Goal: Task Accomplishment & Management: Complete application form

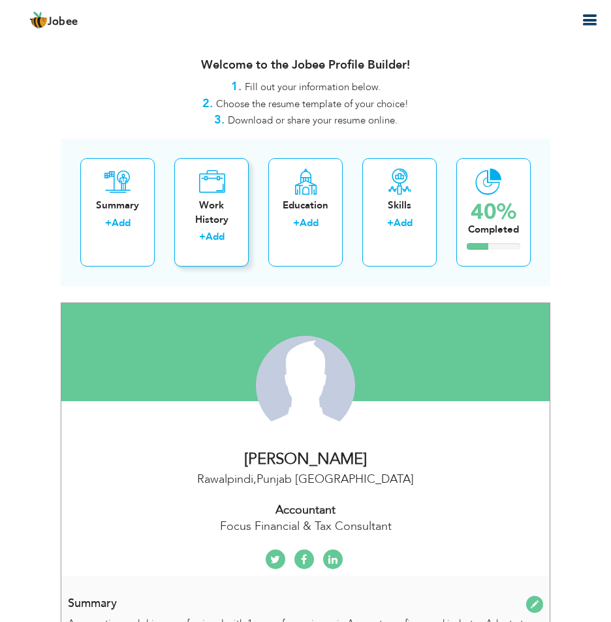
click at [197, 229] on div "Work History + Add" at bounding box center [211, 212] width 74 height 108
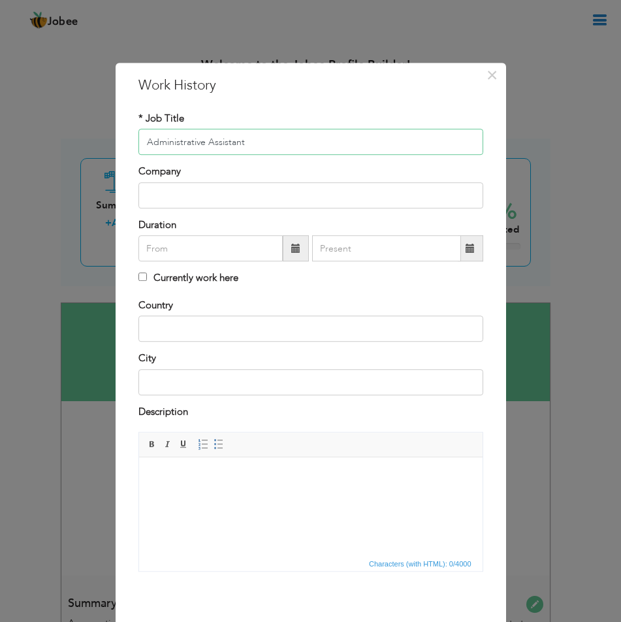
type input "Administrative Assistant"
click at [214, 195] on input "text" at bounding box center [310, 195] width 345 height 26
type input "Global Hire Pakistan"
click at [232, 259] on input "text" at bounding box center [210, 248] width 144 height 26
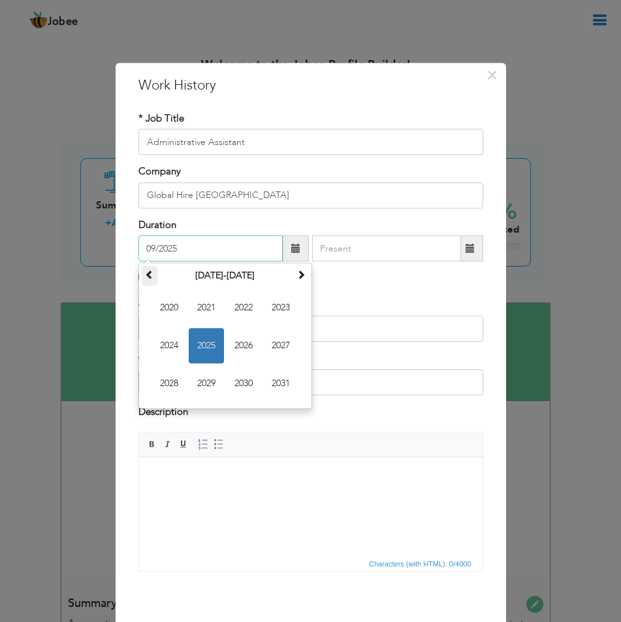
click at [145, 272] on span at bounding box center [149, 274] width 9 height 9
click at [296, 276] on span at bounding box center [300, 274] width 9 height 9
click at [146, 281] on th at bounding box center [150, 276] width 16 height 20
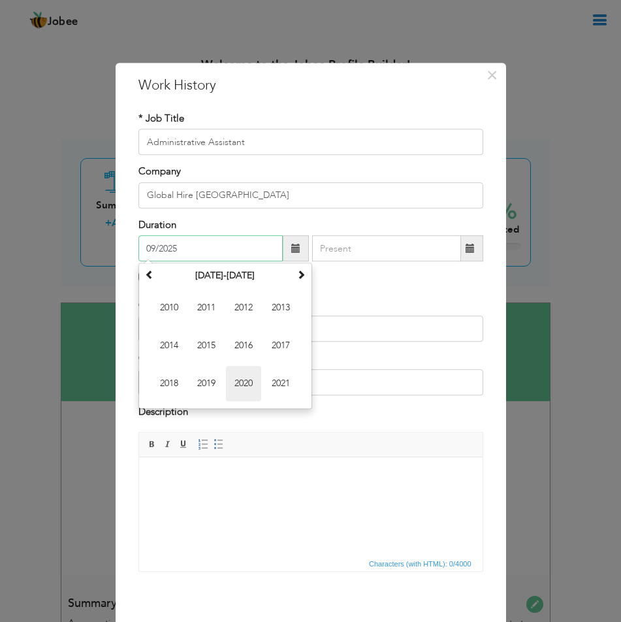
click at [249, 385] on span "2020" at bounding box center [243, 383] width 35 height 35
click at [230, 319] on span "Mar" at bounding box center [243, 307] width 35 height 35
type input "03/2020"
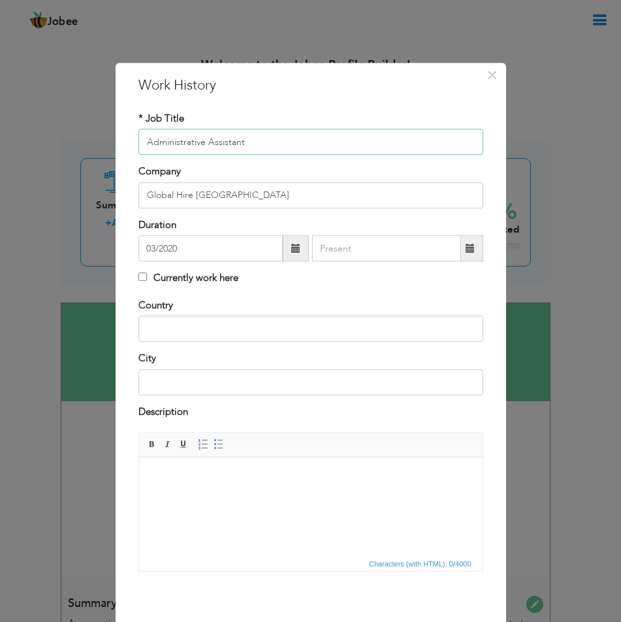
drag, startPoint x: 250, startPoint y: 145, endPoint x: 128, endPoint y: 157, distance: 122.7
click at [129, 157] on div "* Job Title Administrative Assistant Company Global Hire Pakistan Duration 03/2…" at bounding box center [311, 205] width 364 height 187
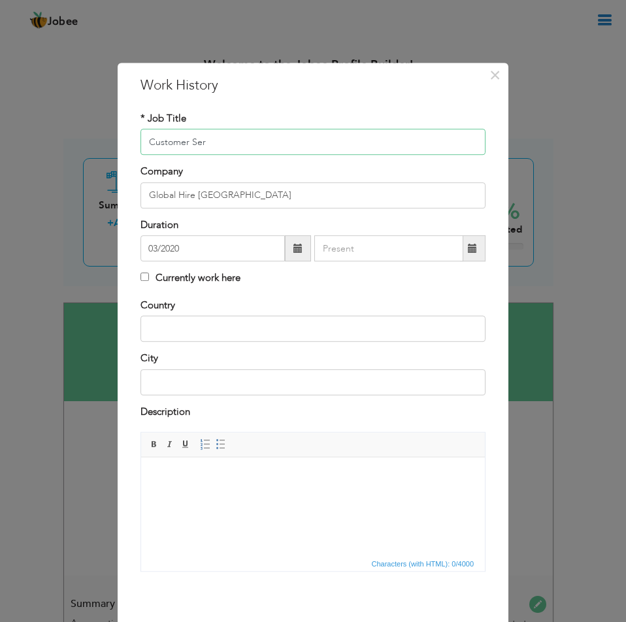
drag, startPoint x: 213, startPoint y: 145, endPoint x: 134, endPoint y: 157, distance: 79.9
click at [134, 157] on div "* Job Title Customer Ser Company Global Hire Pakistan Duration 03/2020 Currentl…" at bounding box center [313, 205] width 364 height 187
type input "Lead Generator & CSR"
click at [463, 255] on span at bounding box center [472, 248] width 25 height 26
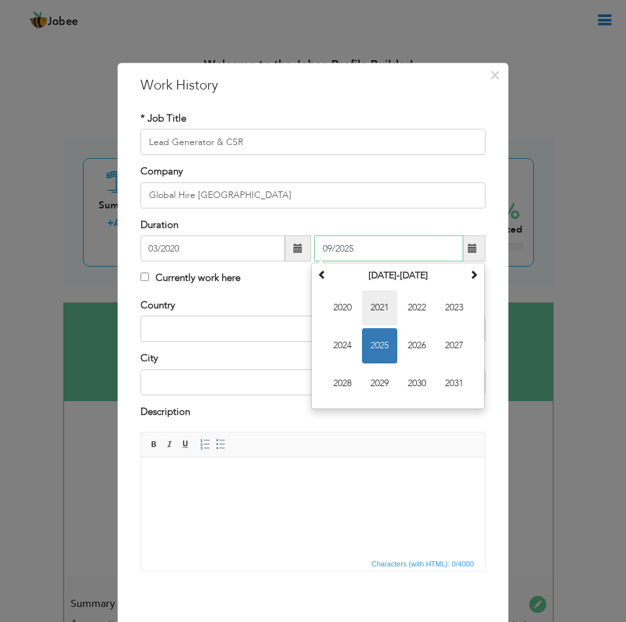
click at [375, 301] on span "2021" at bounding box center [379, 307] width 35 height 35
click at [445, 319] on span "Apr" at bounding box center [453, 307] width 35 height 35
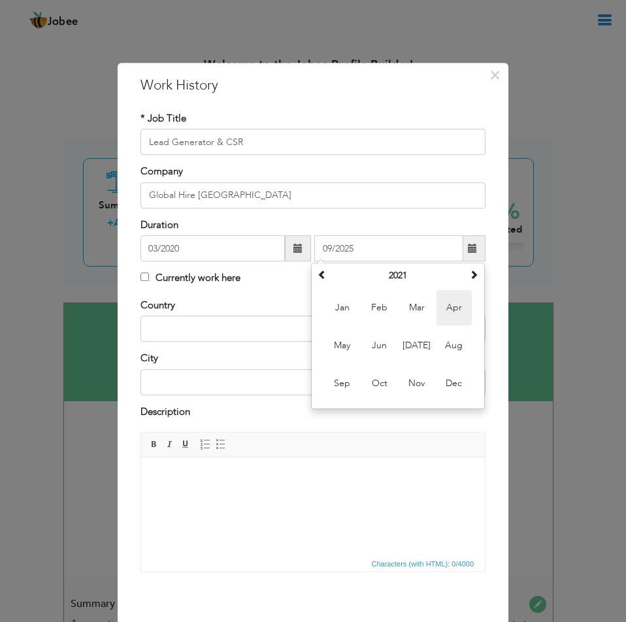
type input "04/2021"
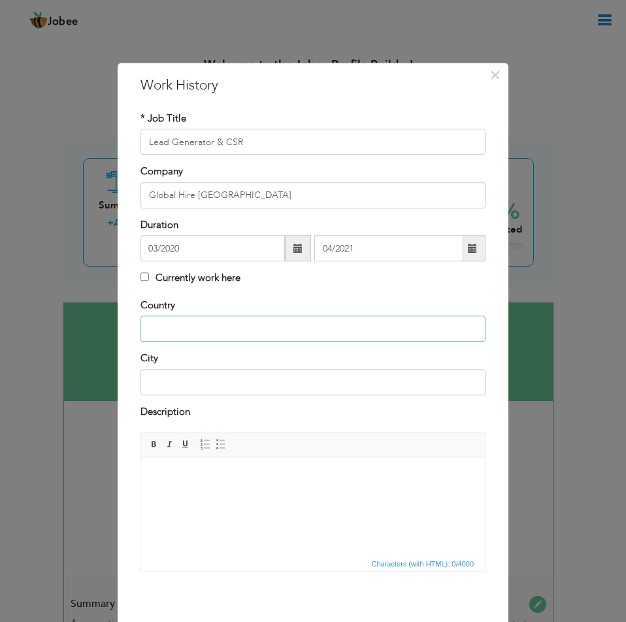
click at [179, 330] on input "text" at bounding box center [312, 328] width 345 height 26
type input "[GEOGRAPHIC_DATA]"
click at [189, 381] on input "text" at bounding box center [312, 382] width 345 height 26
type input "I"
type input "Rawalpindi / [GEOGRAPHIC_DATA]"
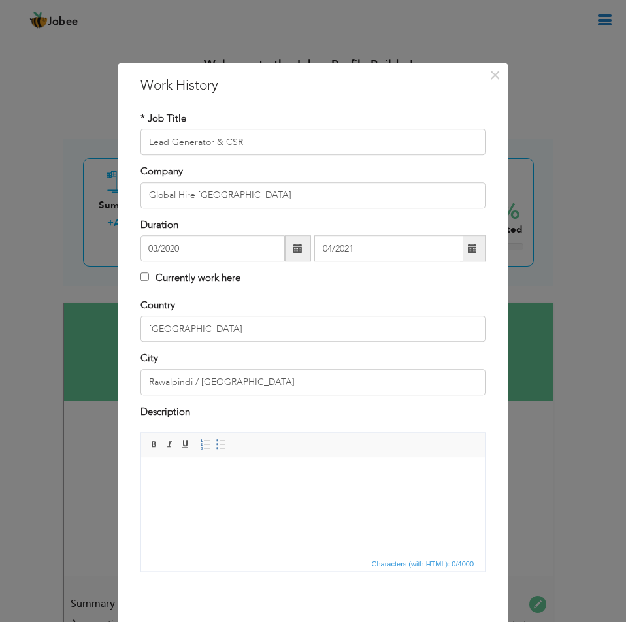
click at [195, 478] on body at bounding box center [312, 477] width 317 height 14
click at [247, 197] on input "Global Hire Pakistan" at bounding box center [312, 195] width 345 height 26
type input "Global Hire Placement Services Inc. [GEOGRAPHIC_DATA] (Back Office)"
click at [360, 286] on div "Currently work here" at bounding box center [312, 279] width 345 height 17
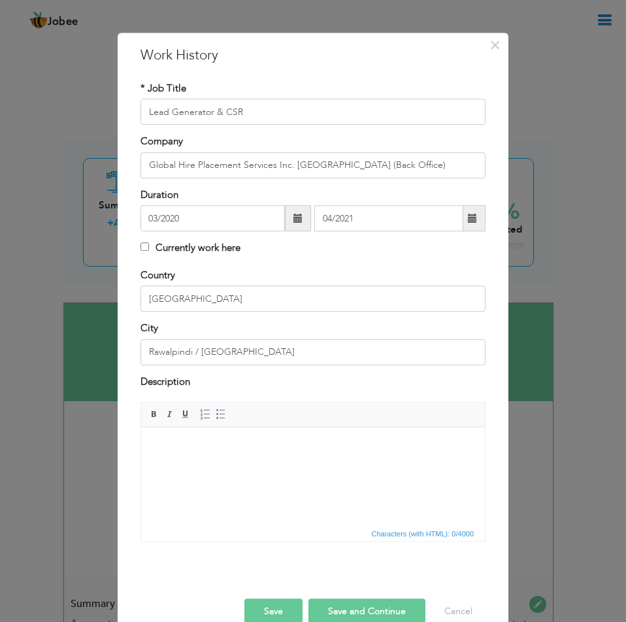
scroll to position [56, 0]
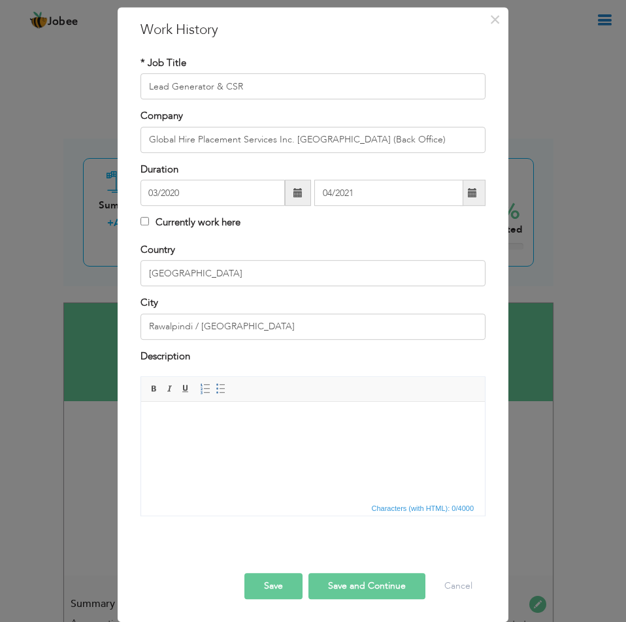
click at [263, 441] on html at bounding box center [312, 422] width 343 height 40
click at [213, 397] on span "Paragraph Insert/Remove Numbered List Insert/Remove Bulleted List" at bounding box center [214, 390] width 35 height 19
click at [215, 390] on span at bounding box center [220, 388] width 10 height 10
click at [154, 422] on body "Generated new business for the company within Canada ​​​​​​​" at bounding box center [312, 433] width 317 height 36
click at [217, 390] on span at bounding box center [220, 388] width 10 height 10
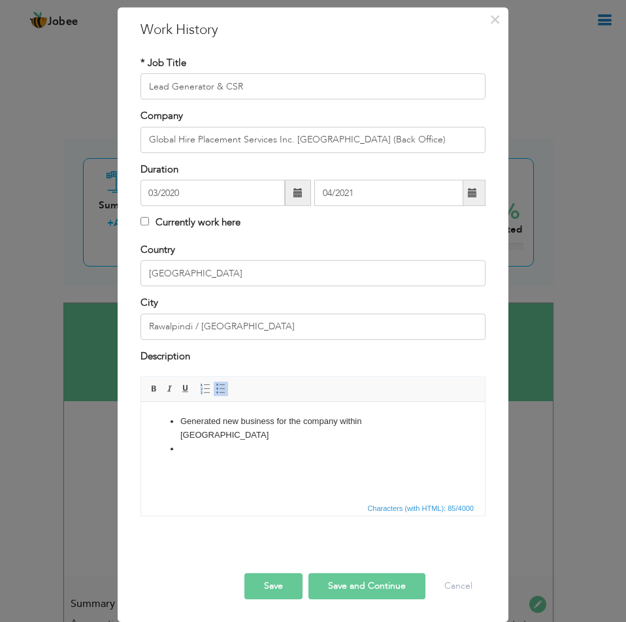
click at [204, 442] on li at bounding box center [312, 449] width 265 height 14
click at [404, 420] on li "Generated new business for the company within Canada" at bounding box center [312, 428] width 265 height 27
click at [212, 483] on li at bounding box center [312, 490] width 265 height 14
click at [212, 462] on li "Identify new potential employers and then contact them in order to try and" at bounding box center [312, 468] width 265 height 27
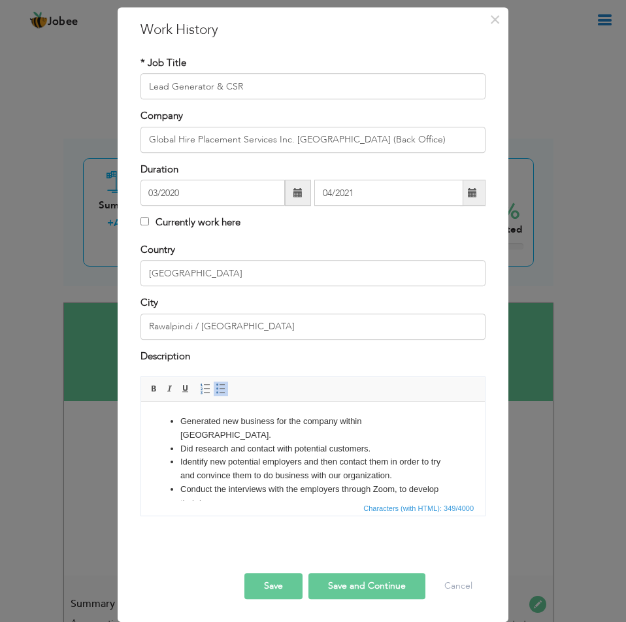
click at [249, 484] on li "Conduct the interviews with the employers through Zoom, to develop their in" at bounding box center [312, 496] width 265 height 27
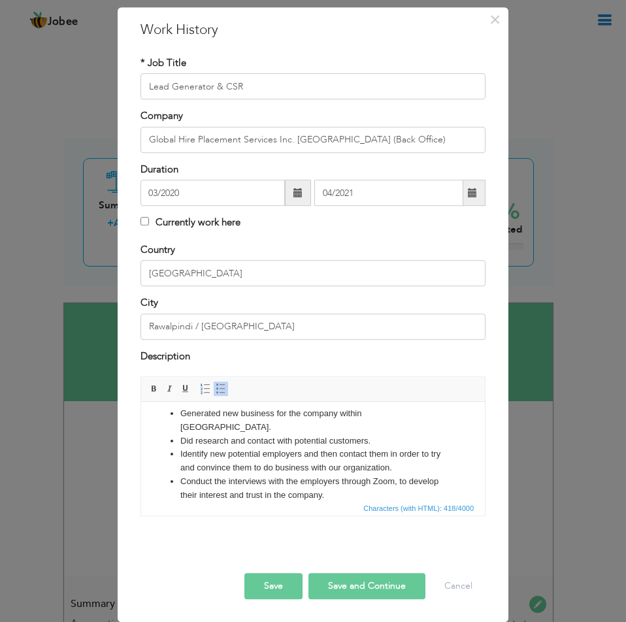
click at [255, 502] on li "Screened the candiates" at bounding box center [312, 509] width 265 height 14
click at [291, 502] on li "Screened the candidates" at bounding box center [312, 509] width 265 height 14
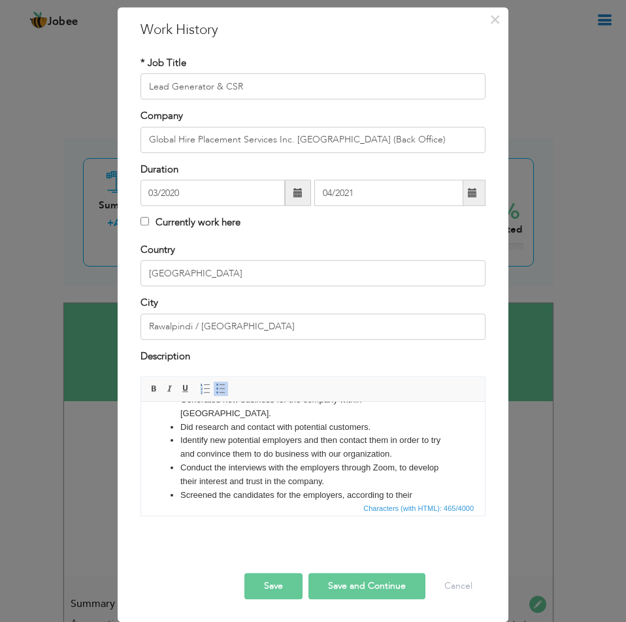
click at [281, 494] on li "Screened the candidates for the employers, according to their requirements." at bounding box center [312, 501] width 265 height 27
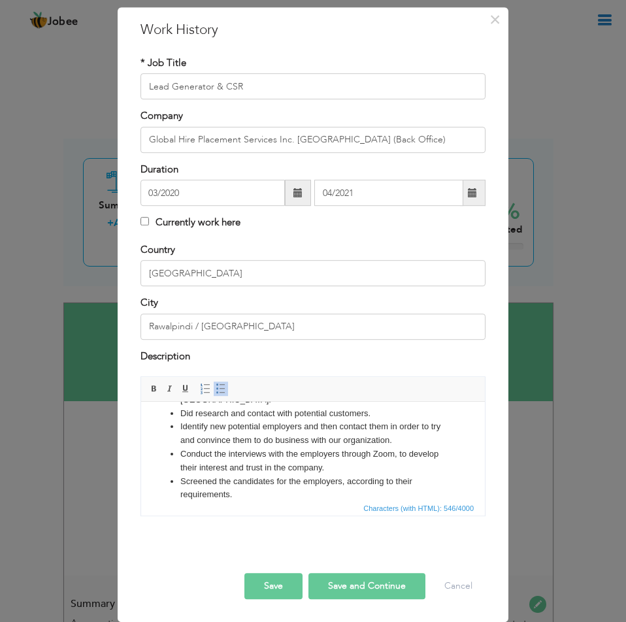
scroll to position [49, 0]
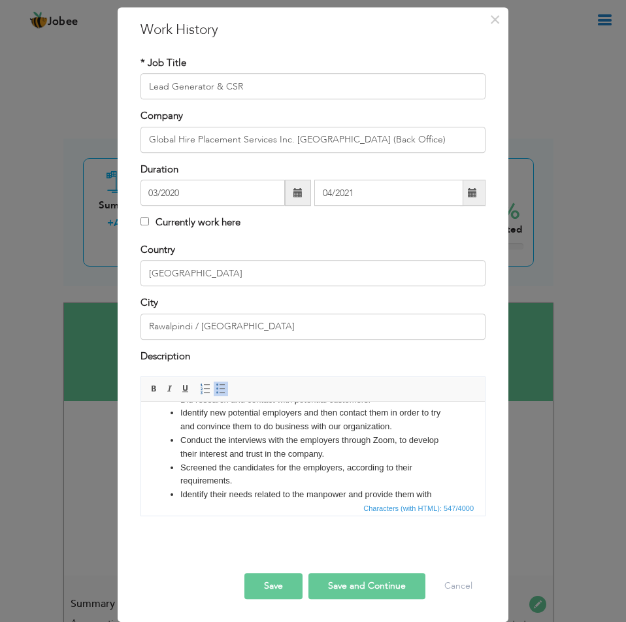
click at [213, 494] on li "Identify their needs related to the manpower and provide them with highly" at bounding box center [312, 501] width 265 height 27
click at [278, 495] on li "Identify their needs related to the manpower and provide them with highly profe…" at bounding box center [312, 501] width 265 height 27
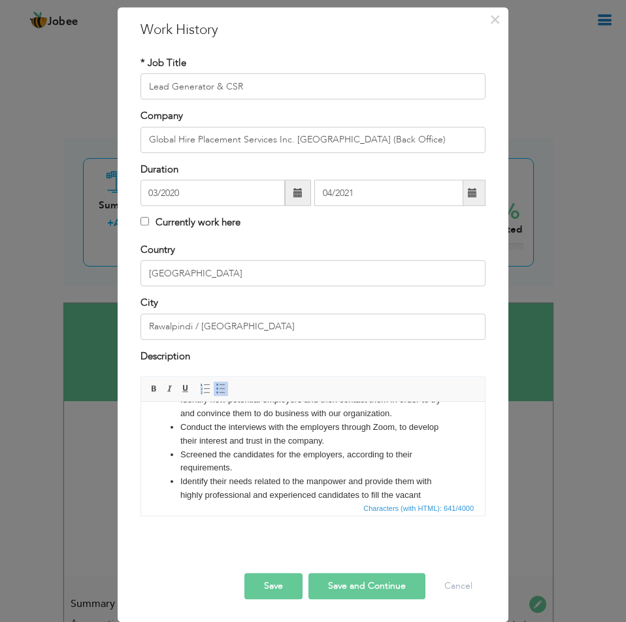
click at [354, 589] on button "Save and Continue" at bounding box center [366, 586] width 117 height 26
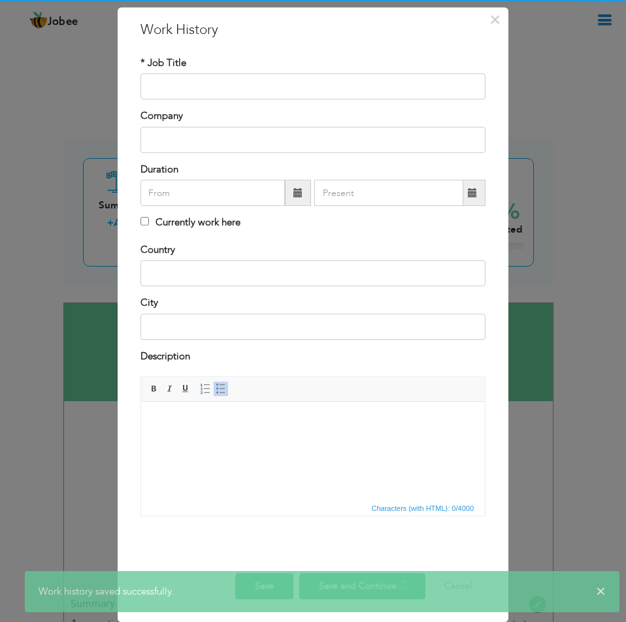
scroll to position [0, 0]
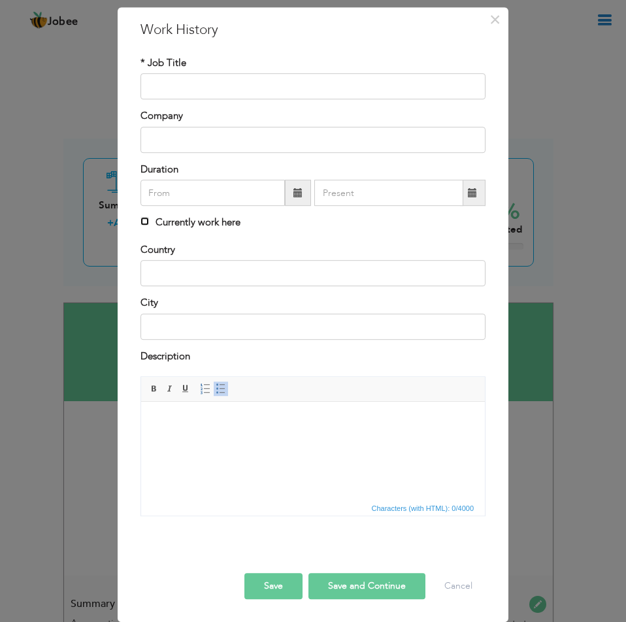
click at [140, 223] on input "Currently work here" at bounding box center [144, 221] width 8 height 8
checkbox input "false"
click at [197, 93] on input "text" at bounding box center [312, 87] width 345 height 26
click at [220, 83] on input "Administrative Assitant" at bounding box center [312, 87] width 345 height 26
type input "Administrative Assistant"
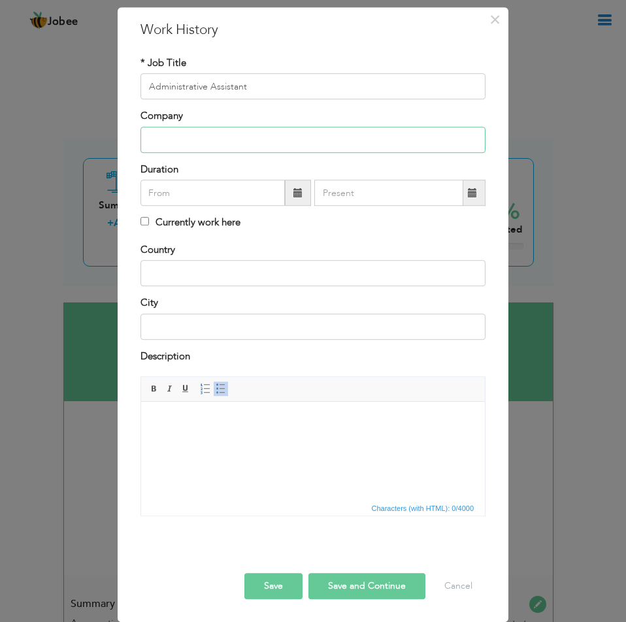
click at [219, 131] on input "text" at bounding box center [312, 140] width 345 height 26
click at [213, 155] on div "* Job Title Administrative Assistant Company Duration" at bounding box center [313, 149] width 364 height 187
click at [213, 145] on input "text" at bounding box center [312, 140] width 345 height 26
type input "F"
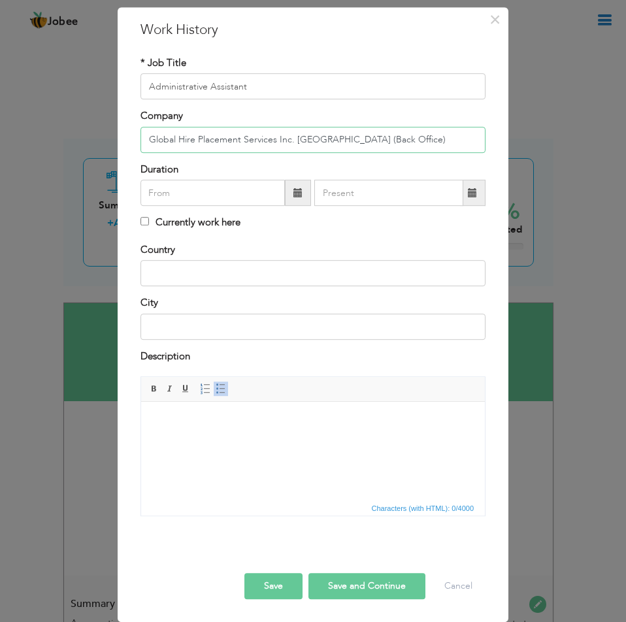
type input "Global Hire Placement Services Inc. [GEOGRAPHIC_DATA] (Back Office)"
click at [253, 202] on input "text" at bounding box center [212, 193] width 144 height 26
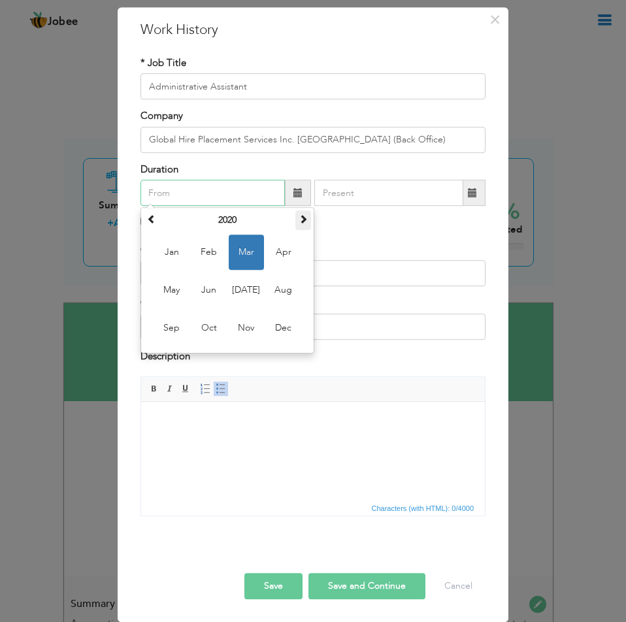
click at [298, 217] on span at bounding box center [302, 218] width 9 height 9
click at [274, 256] on span "Apr" at bounding box center [283, 251] width 35 height 35
type input "04/2021"
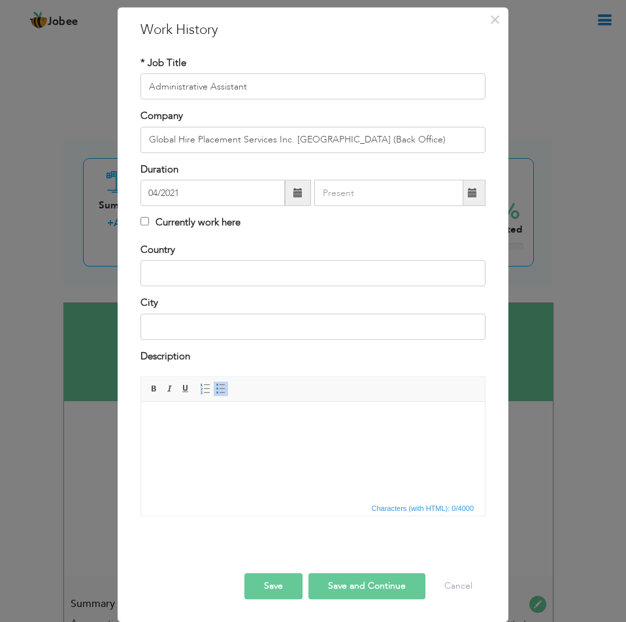
click at [468, 197] on span at bounding box center [472, 192] width 9 height 9
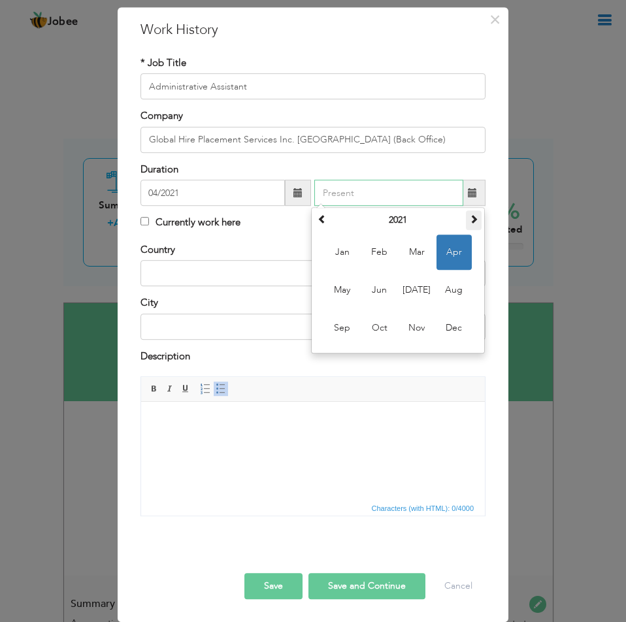
click at [469, 218] on span at bounding box center [473, 218] width 9 height 9
click at [354, 253] on span "Jan" at bounding box center [342, 251] width 35 height 35
type input "01/2024"
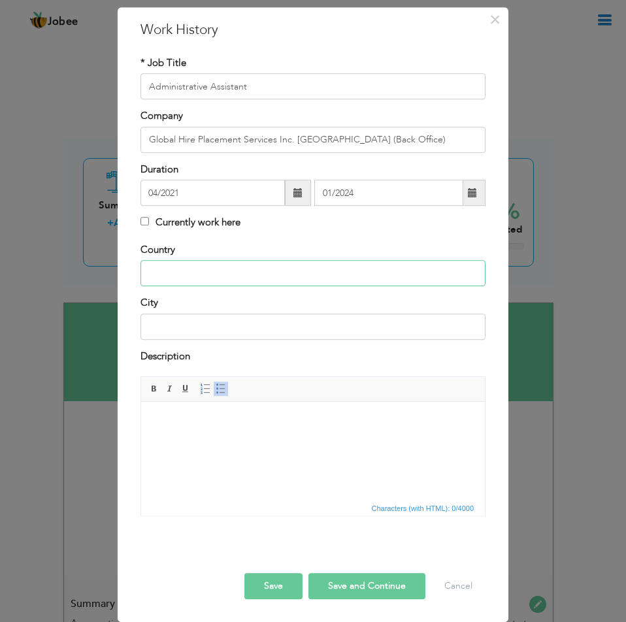
click at [180, 266] on input "text" at bounding box center [312, 273] width 345 height 26
type input "[GEOGRAPHIC_DATA]"
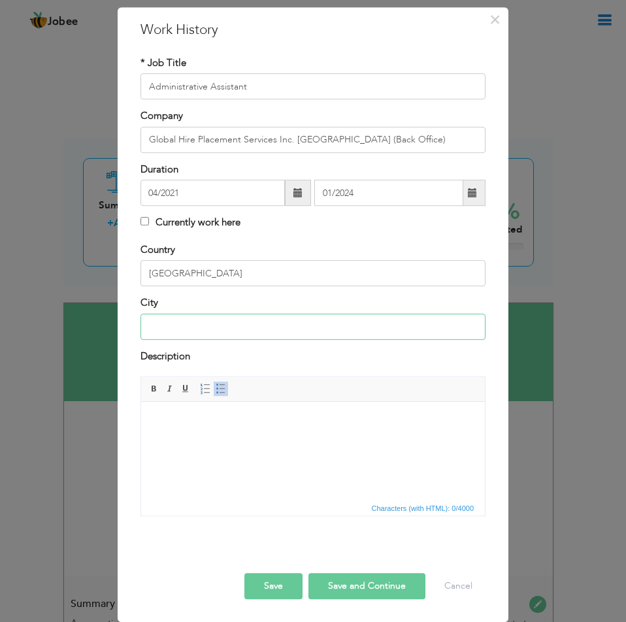
click at [190, 338] on input "text" at bounding box center [312, 326] width 345 height 26
type input "Rawalpindi / [GEOGRAPHIC_DATA]"
click at [234, 437] on html at bounding box center [312, 422] width 343 height 40
click at [217, 390] on span at bounding box center [220, 388] width 10 height 10
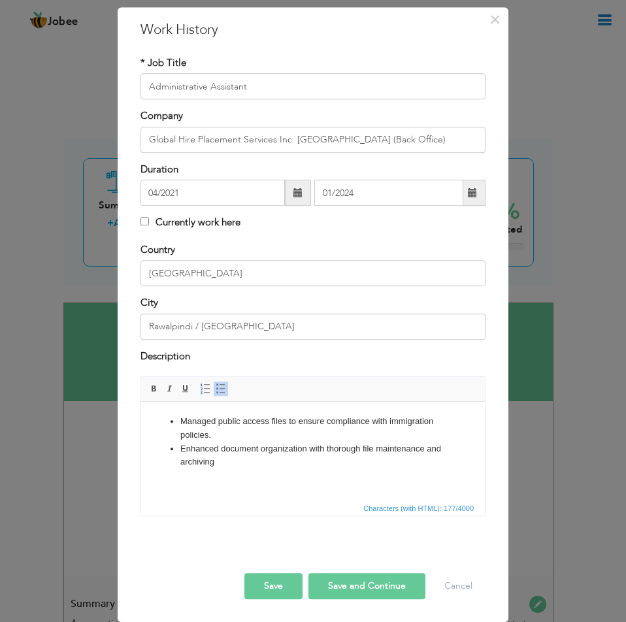
click at [254, 469] on html "Managed public access files to ensure compliance with immigration policies. Enh…" at bounding box center [312, 442] width 343 height 80
click at [260, 503] on span "Characters (with HTML): 273/4000" at bounding box center [312, 508] width 343 height 16
click at [266, 494] on li "Organized regular team meetings to facilitate collaboration and track project p…" at bounding box center [312, 482] width 265 height 27
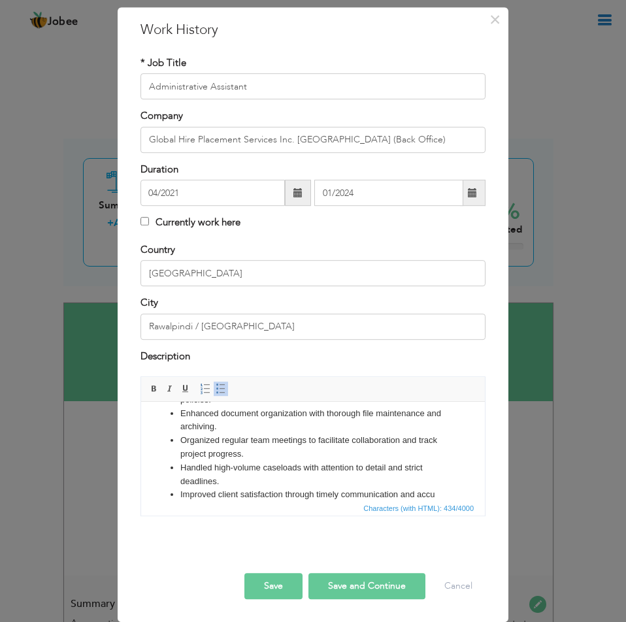
scroll to position [49, 0]
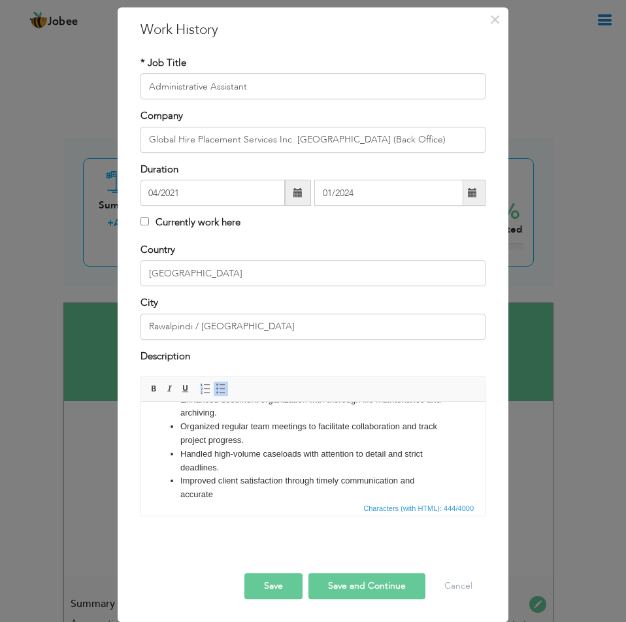
click at [255, 500] on span "Characters (with HTML): 444/4000" at bounding box center [312, 508] width 343 height 16
click at [246, 498] on li "Improved client satisfaction through timely communication and accurate" at bounding box center [312, 487] width 265 height 27
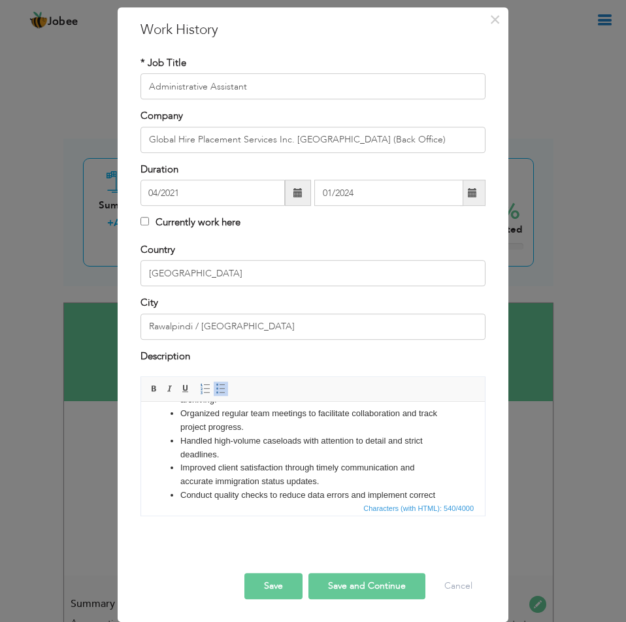
scroll to position [76, 0]
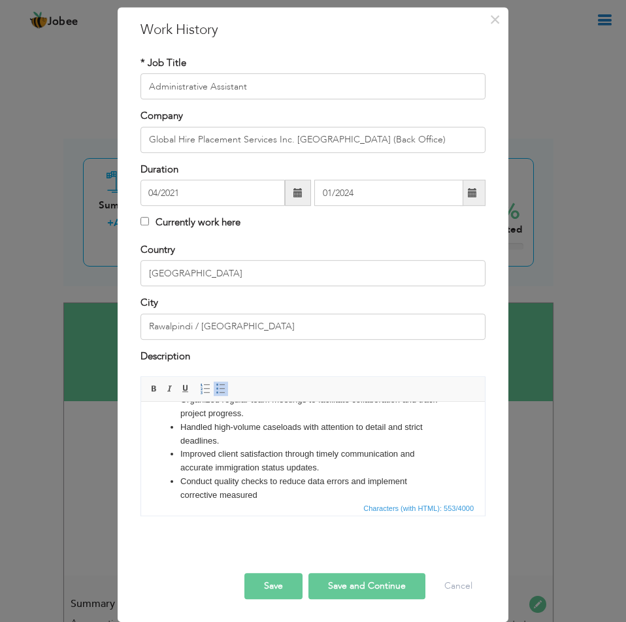
click at [272, 498] on li "Conduct quality checks to reduce data errors and implement corrective measured" at bounding box center [312, 488] width 265 height 27
click at [247, 496] on li "Conduct quality checks to reduce data errors and implement corrective measurs" at bounding box center [312, 488] width 265 height 27
click at [287, 498] on li "Conduct quality checks to reduce data errors and implement corrective measures" at bounding box center [312, 488] width 265 height 27
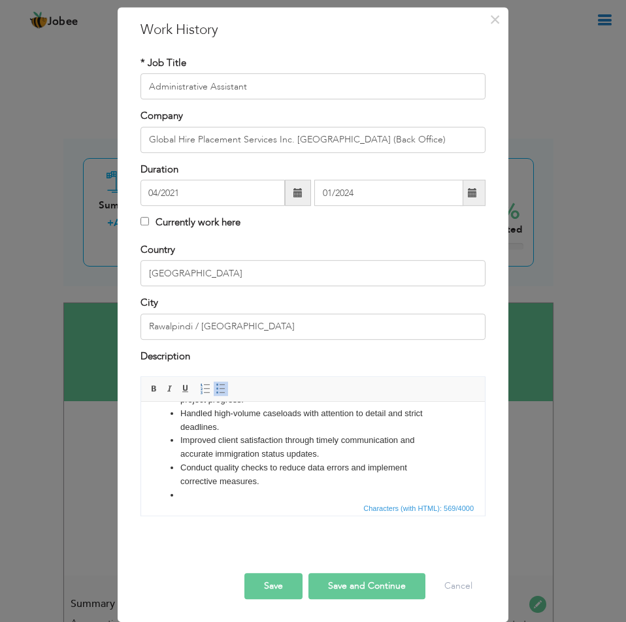
click at [209, 500] on span "Characters (with HTML): 569/4000" at bounding box center [312, 508] width 343 height 16
click at [209, 496] on li at bounding box center [312, 495] width 265 height 14
click at [291, 494] on li "Corrected data entry" at bounding box center [312, 495] width 265 height 14
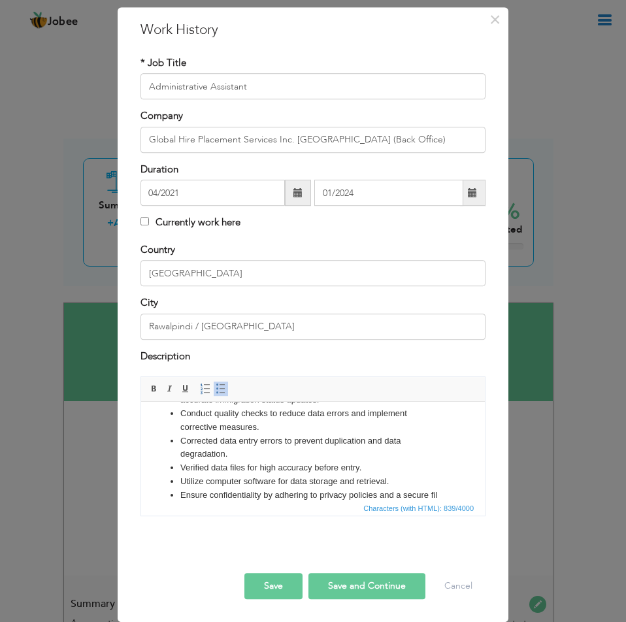
scroll to position [157, 0]
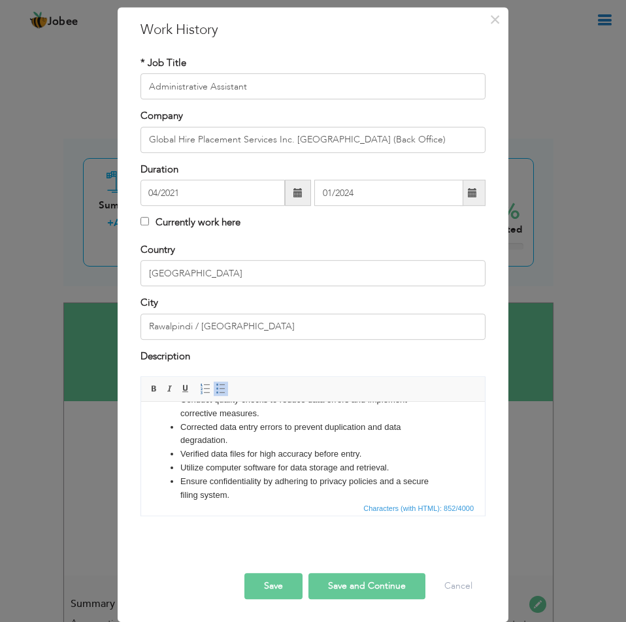
click at [278, 590] on button "Save" at bounding box center [273, 586] width 58 height 26
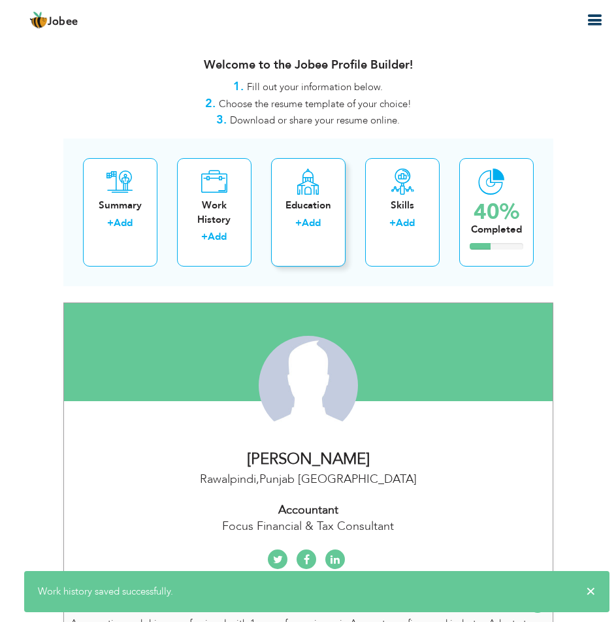
click at [317, 216] on link "Add" at bounding box center [311, 222] width 19 height 13
radio input "true"
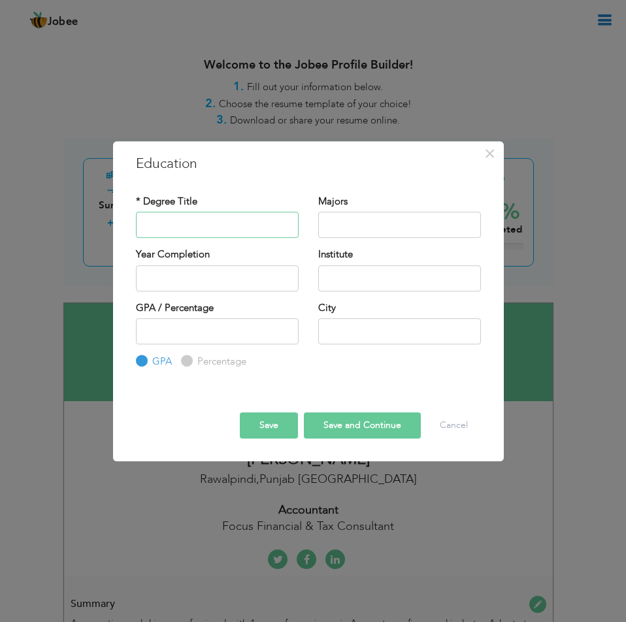
click at [212, 224] on input "text" at bounding box center [217, 225] width 163 height 26
type input "BS In Account & Finance"
click at [357, 229] on input "text" at bounding box center [399, 225] width 163 height 26
type input "Accounting & Finance"
type input "2025"
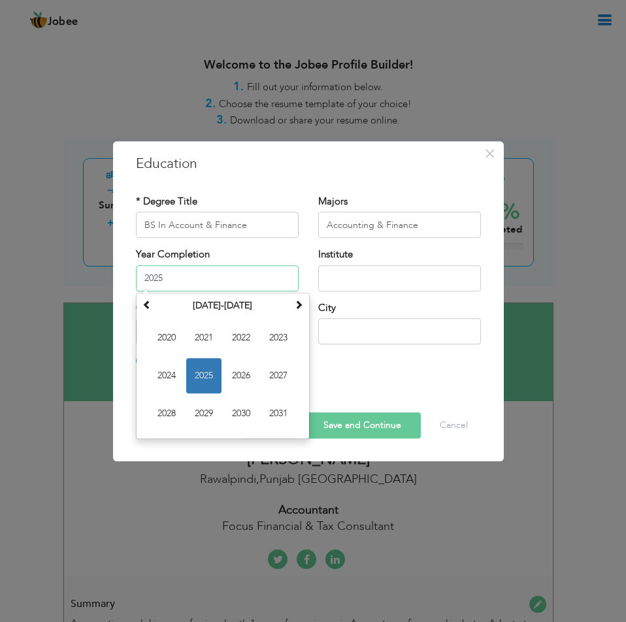
click at [240, 283] on input "2025" at bounding box center [217, 278] width 163 height 26
click at [201, 370] on span "2025" at bounding box center [203, 375] width 35 height 35
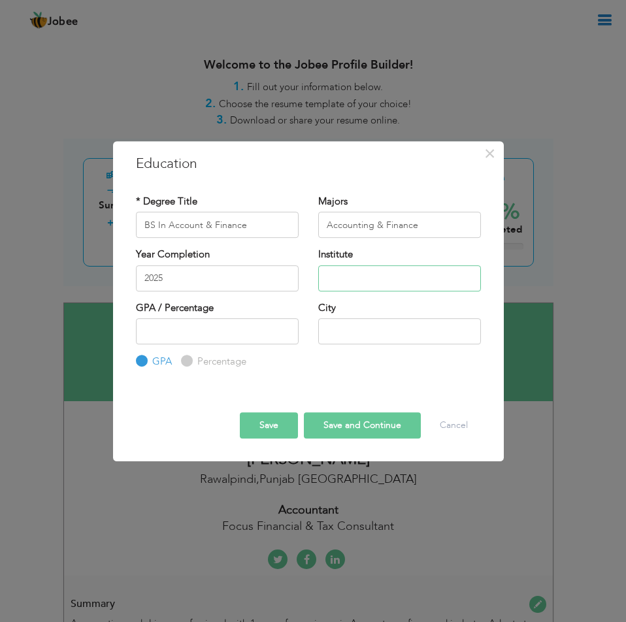
click at [343, 284] on input "text" at bounding box center [399, 278] width 163 height 26
click at [351, 272] on input "text" at bounding box center [399, 278] width 163 height 26
paste input "Allama Iqbal Open University"
type input "Allama Iqbal Open University"
click at [202, 331] on input "number" at bounding box center [217, 331] width 163 height 26
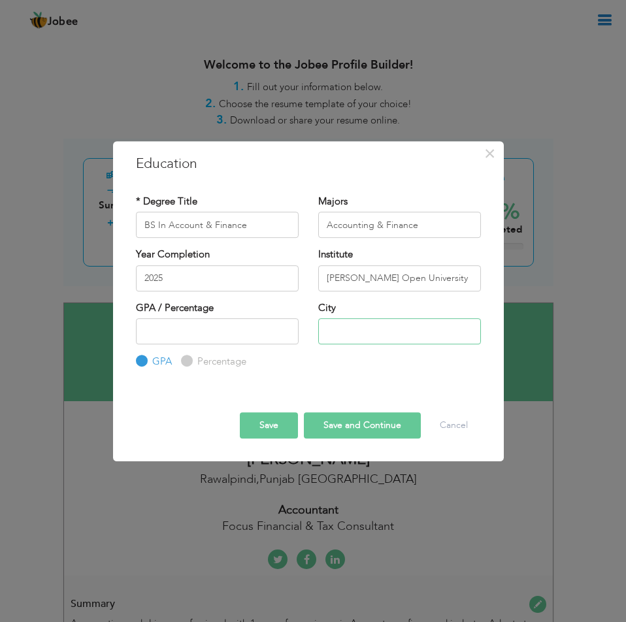
click at [347, 327] on input "text" at bounding box center [399, 331] width 163 height 26
type input "Rawalpindi"
click at [343, 428] on button "Save and Continue" at bounding box center [362, 425] width 117 height 26
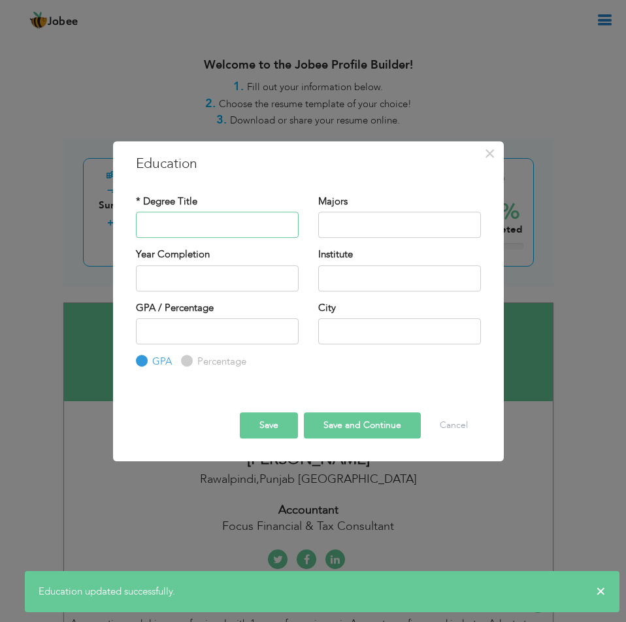
click at [183, 234] on input "text" at bounding box center [217, 225] width 163 height 26
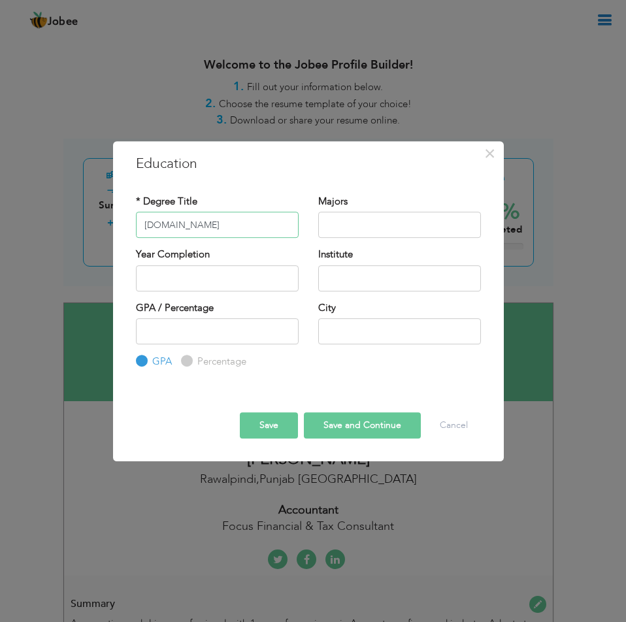
type input "I.COM"
click at [381, 232] on input "text" at bounding box center [399, 225] width 163 height 26
type input "Commerce"
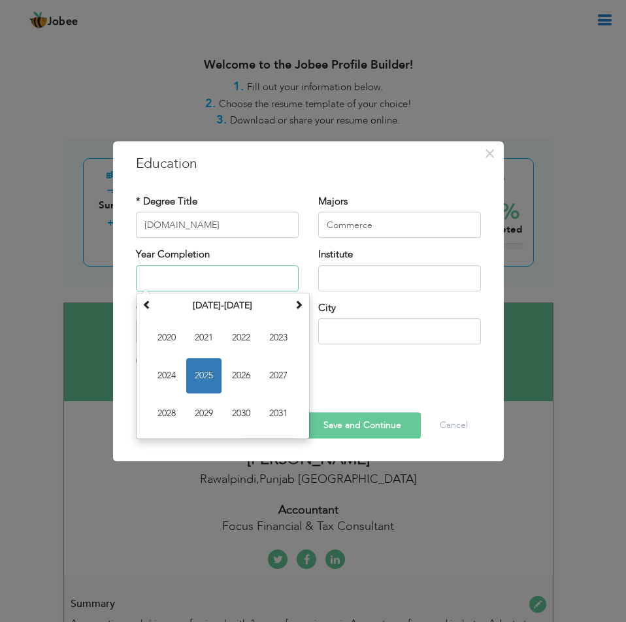
click at [232, 289] on input "text" at bounding box center [217, 278] width 163 height 26
click at [141, 309] on th at bounding box center [147, 306] width 16 height 20
click at [182, 407] on span "2018" at bounding box center [166, 413] width 35 height 35
type input "2018"
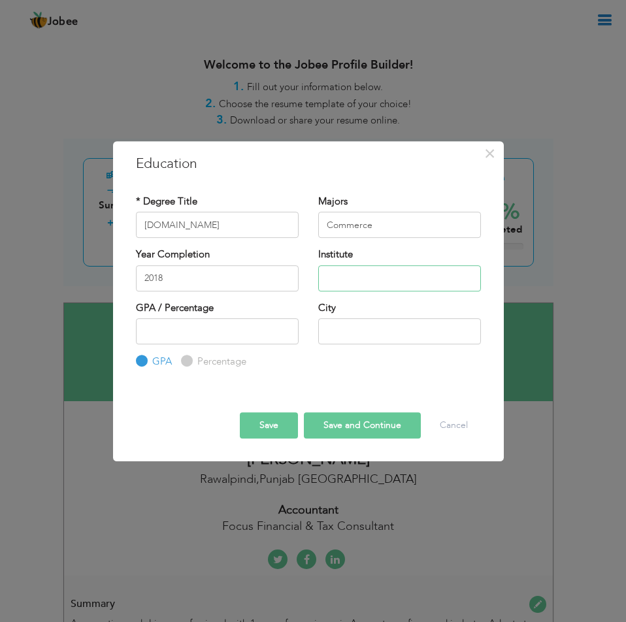
click at [353, 275] on input "text" at bounding box center [399, 278] width 163 height 26
type input "Rawal College of Commerce"
click at [351, 321] on input "text" at bounding box center [399, 331] width 163 height 26
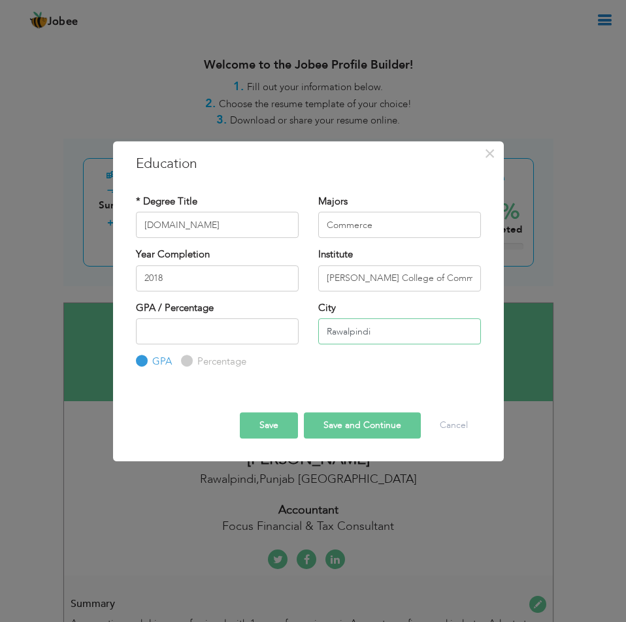
type input "Rawalpindi"
click at [261, 421] on button "Save" at bounding box center [269, 425] width 58 height 26
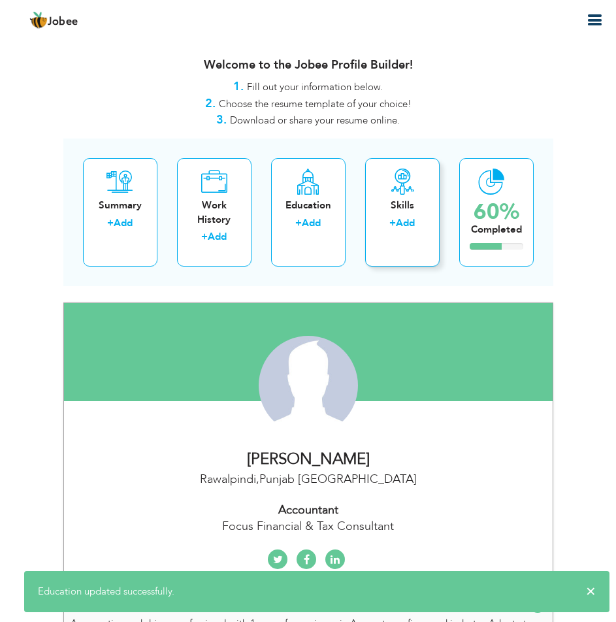
click at [399, 217] on link "Add" at bounding box center [405, 222] width 19 height 13
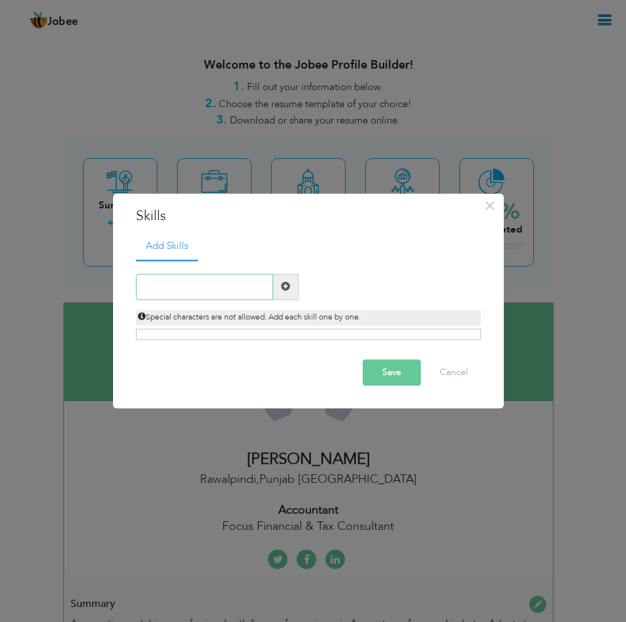
click at [159, 286] on input "text" at bounding box center [204, 287] width 137 height 26
type input "Microsoft Office"
click at [293, 287] on span at bounding box center [285, 287] width 25 height 26
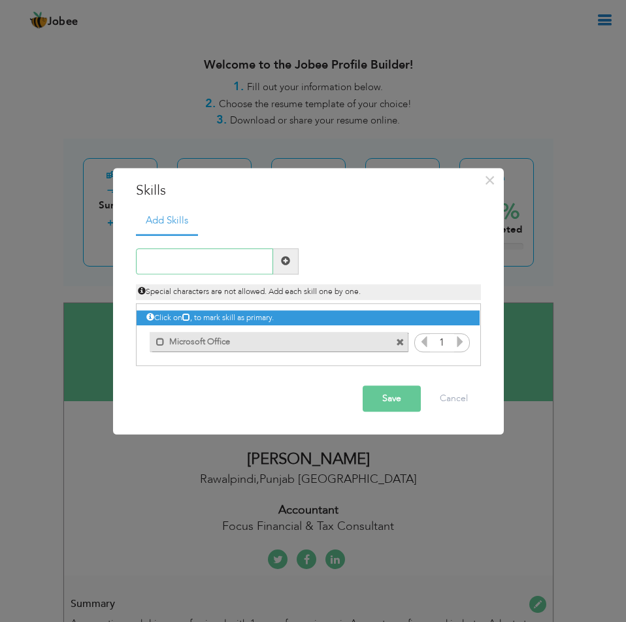
click at [172, 260] on input "text" at bounding box center [204, 261] width 137 height 26
type input "Xero Accounting Software"
click at [282, 262] on span at bounding box center [285, 261] width 9 height 9
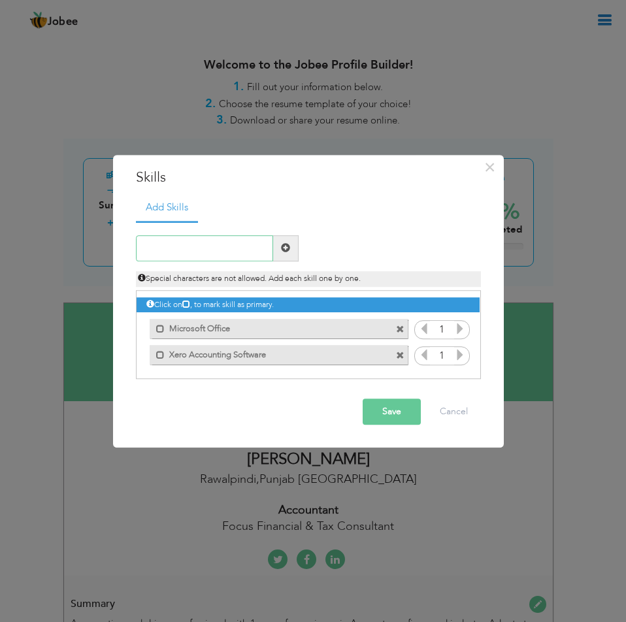
click at [213, 259] on input "text" at bounding box center [204, 248] width 137 height 26
type input "Kashflow Accounting Software"
click at [281, 246] on span at bounding box center [285, 248] width 9 height 9
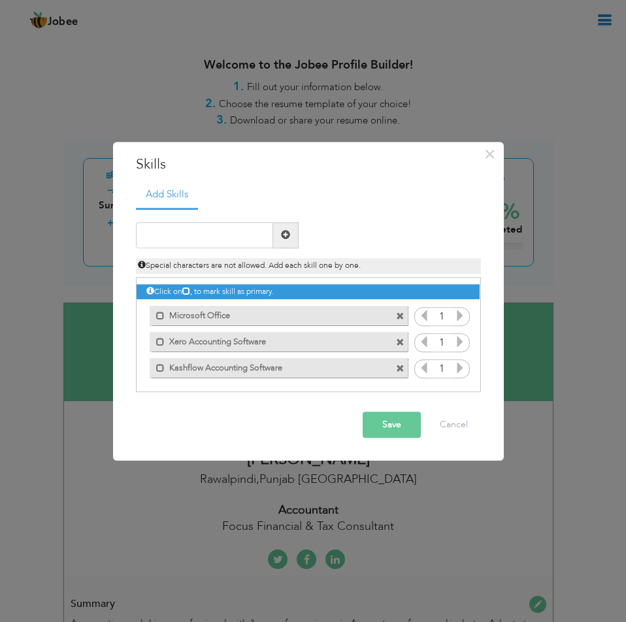
scroll to position [0, 0]
click at [124, 232] on div "× Skills Add Skills" at bounding box center [308, 301] width 390 height 319
click at [195, 227] on input "text" at bounding box center [204, 235] width 137 height 26
type input "TaxCalc Communication Skills"
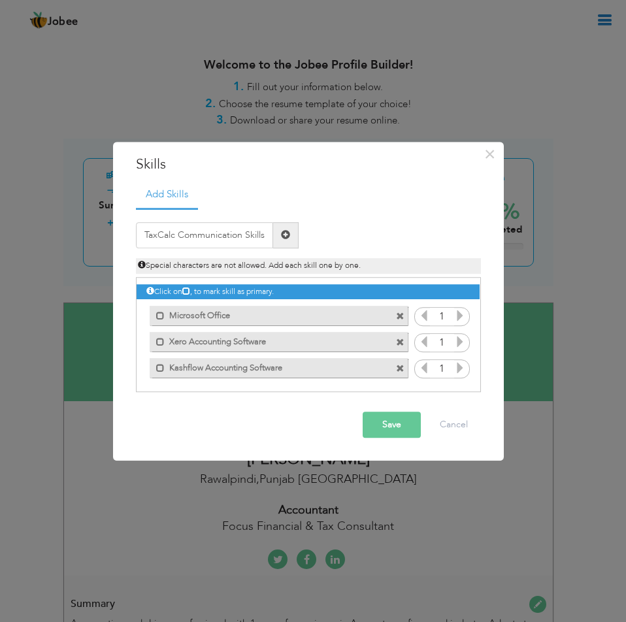
click at [291, 236] on span at bounding box center [285, 235] width 25 height 26
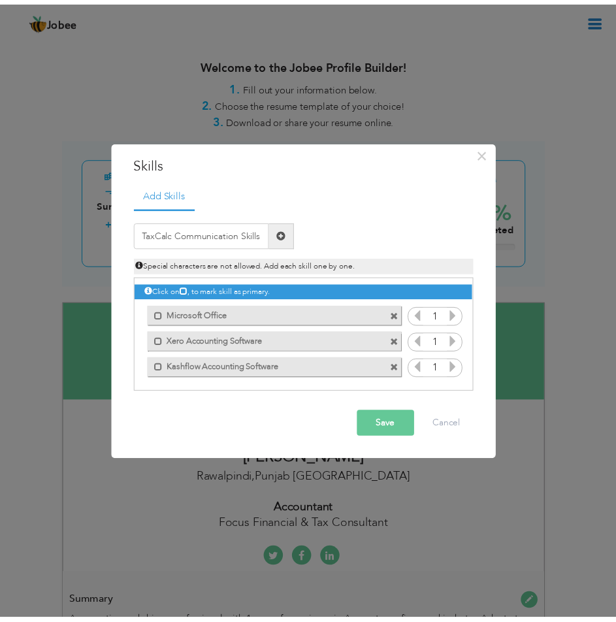
scroll to position [0, 0]
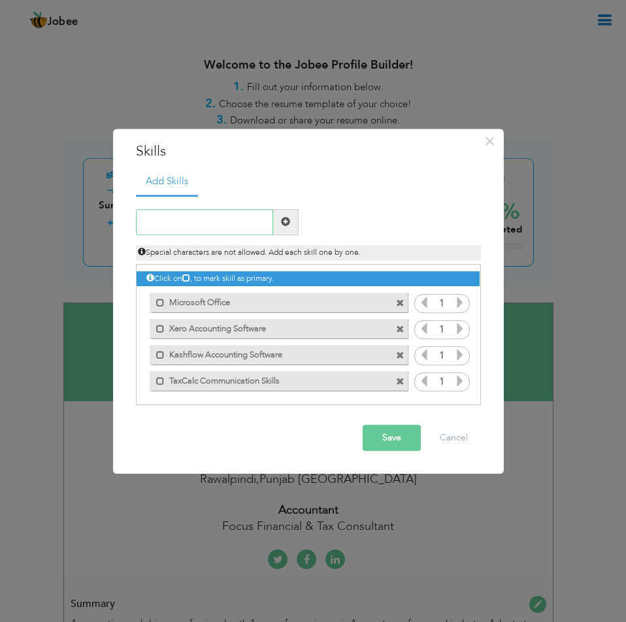
click at [200, 230] on input "text" at bounding box center [204, 222] width 137 height 26
type input "Data Entry"
click at [286, 219] on span at bounding box center [285, 221] width 9 height 9
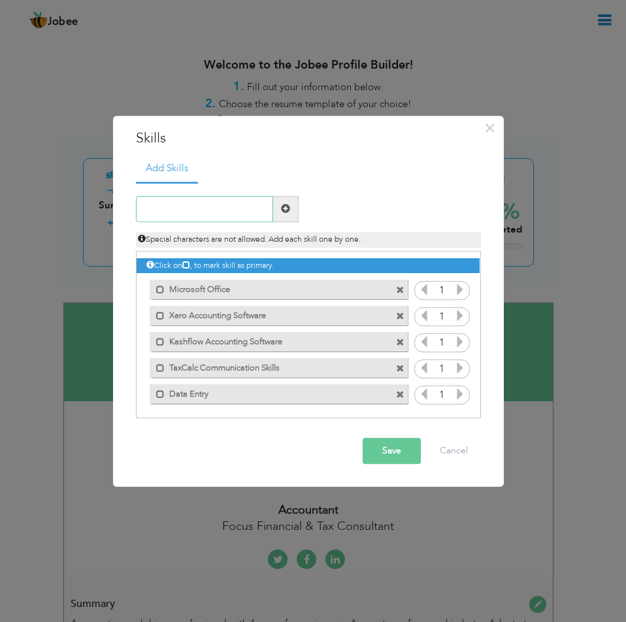
click at [199, 210] on input "text" at bounding box center [204, 209] width 137 height 26
type input "Administrative Support"
click at [279, 214] on span at bounding box center [285, 209] width 25 height 26
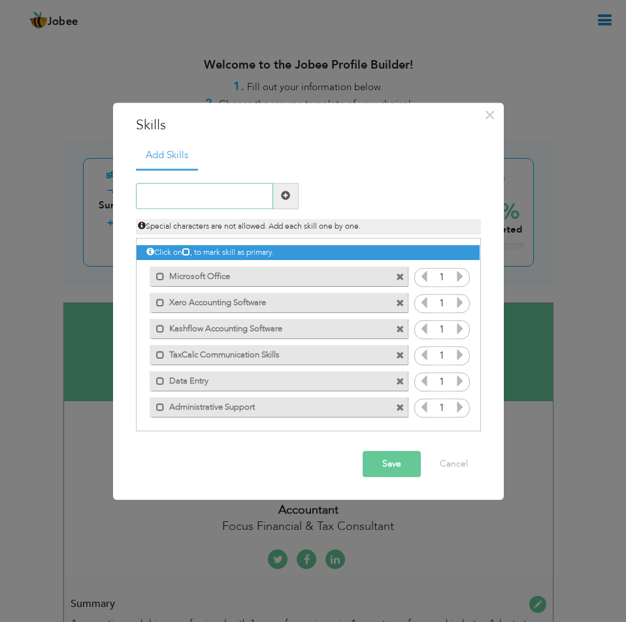
click at [176, 197] on input "text" at bounding box center [204, 196] width 137 height 26
type input "Microsoft Excel"
click at [289, 198] on span at bounding box center [285, 195] width 9 height 9
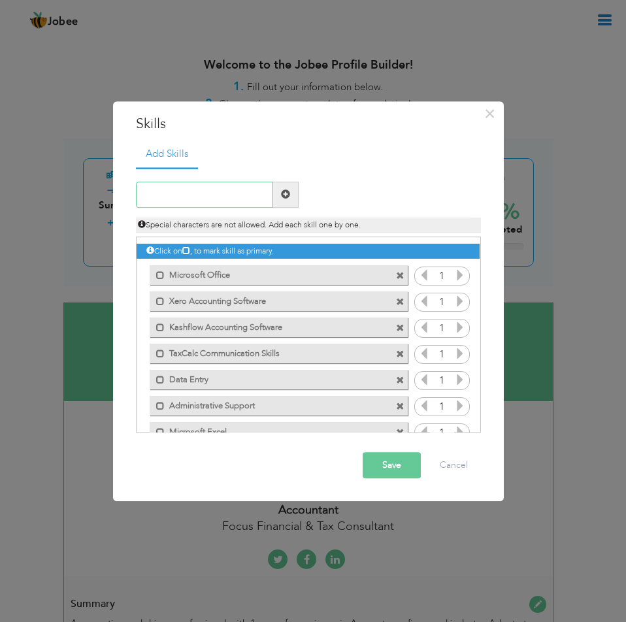
click at [190, 183] on input "text" at bounding box center [204, 195] width 137 height 26
type input "D"
type input "Mail Handling"
click at [278, 191] on span at bounding box center [285, 195] width 25 height 26
click at [212, 200] on input "text" at bounding box center [204, 195] width 137 height 26
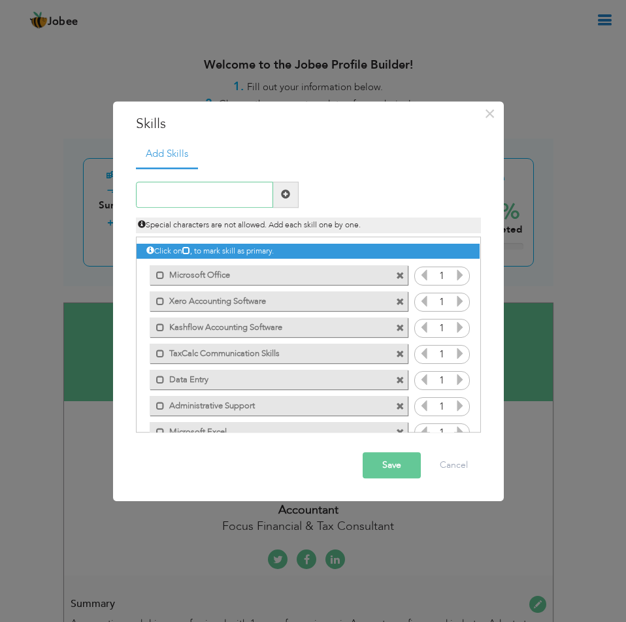
type input "a"
type input "Adobe Acrobat Knowledge"
click at [283, 193] on span at bounding box center [285, 194] width 9 height 9
click at [180, 192] on input "text" at bounding box center [204, 195] width 137 height 26
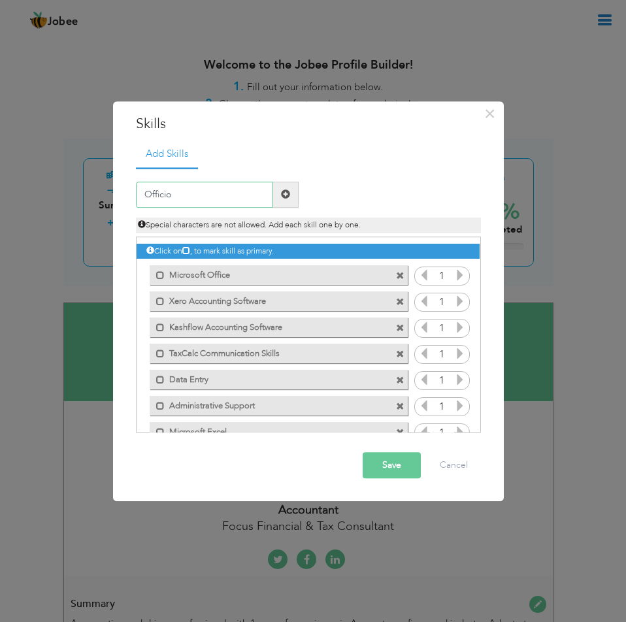
type input "Officio"
click at [283, 198] on span at bounding box center [285, 194] width 9 height 9
click at [199, 192] on input "text" at bounding box center [204, 195] width 137 height 26
type input "Lead Generation"
click at [281, 200] on span at bounding box center [285, 195] width 25 height 26
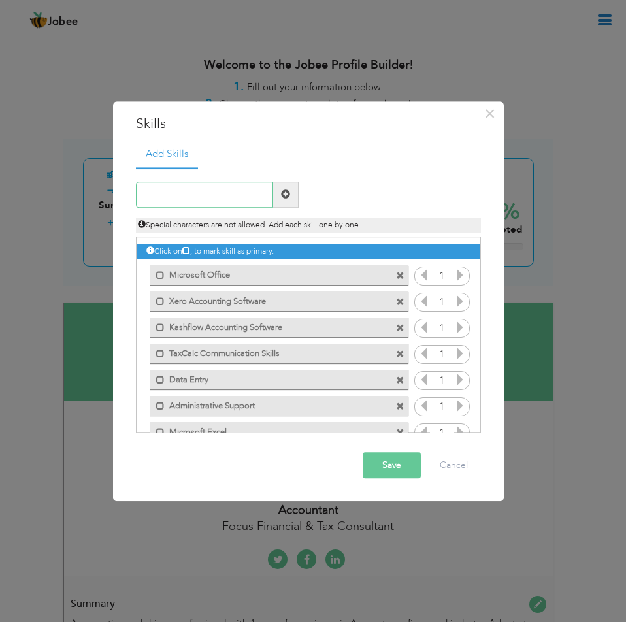
click at [221, 195] on input "text" at bounding box center [204, 195] width 137 height 26
type input "Zoom"
click at [287, 197] on span at bounding box center [285, 194] width 9 height 9
click at [208, 193] on input "text" at bounding box center [204, 195] width 137 height 26
type input "[PERSON_NAME] Software"
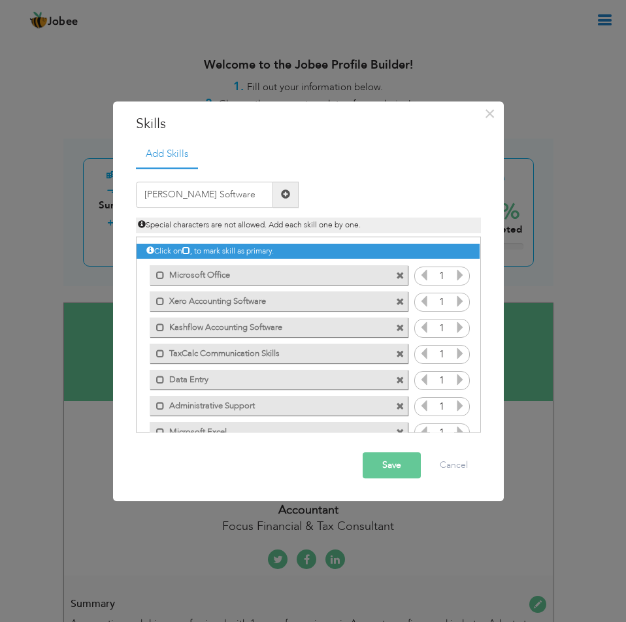
click at [281, 197] on span at bounding box center [285, 194] width 9 height 9
click at [212, 189] on input "text" at bounding box center [204, 195] width 137 height 26
click at [190, 200] on input "text" at bounding box center [204, 195] width 137 height 26
click at [193, 195] on input "Documentaion & Reporting" at bounding box center [204, 195] width 137 height 26
type input "Documentation & Reporting"
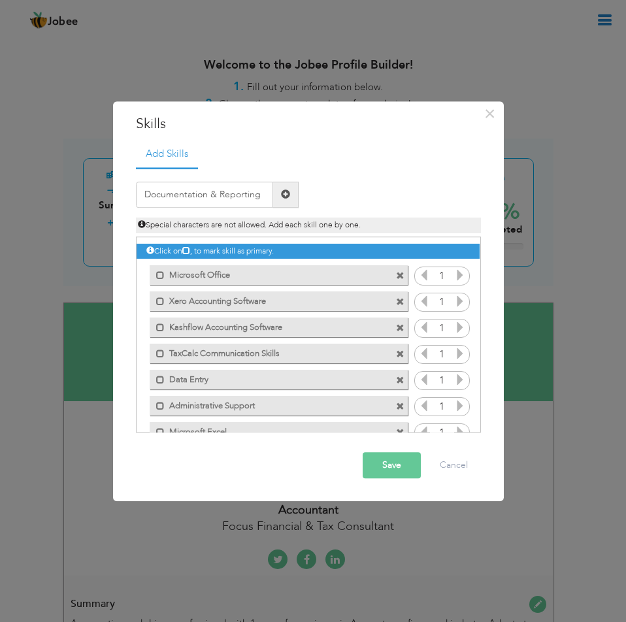
click at [283, 197] on span at bounding box center [285, 194] width 9 height 9
click at [223, 196] on input "text" at bounding box center [204, 195] width 137 height 26
type input "Postings & Ledger"
click at [301, 192] on div "Postings & Ledger" at bounding box center [217, 195] width 182 height 26
click at [295, 192] on span at bounding box center [285, 195] width 25 height 26
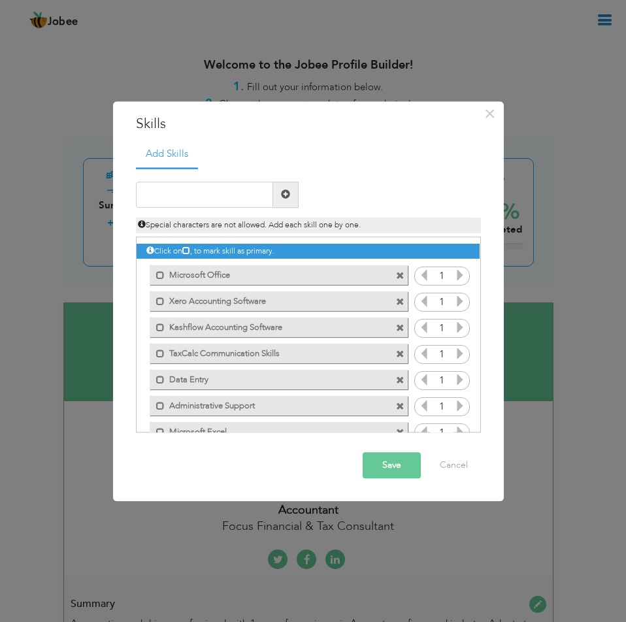
click at [401, 458] on button "Save" at bounding box center [391, 465] width 58 height 26
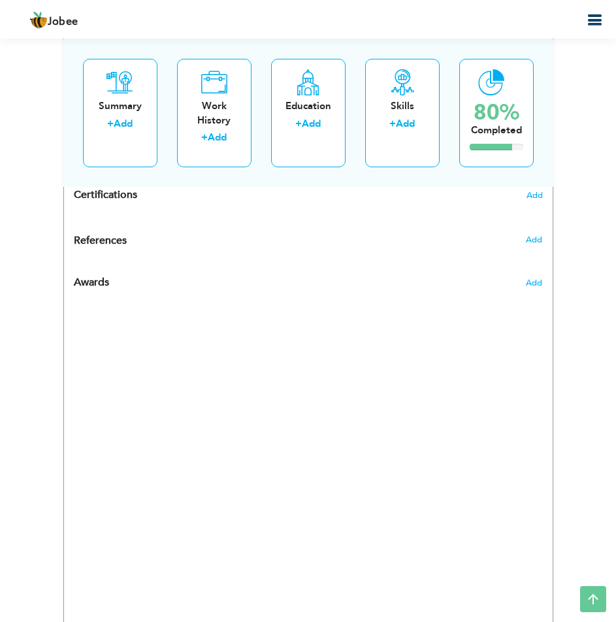
scroll to position [718, 0]
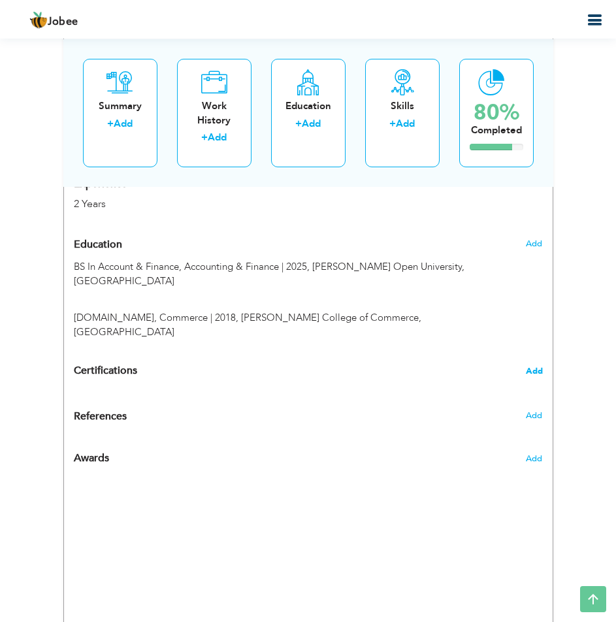
click at [535, 366] on span "Add" at bounding box center [534, 370] width 17 height 9
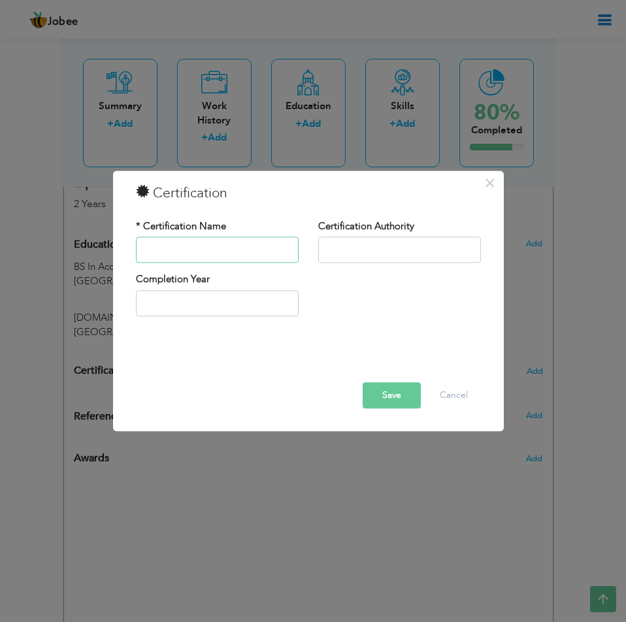
click at [231, 251] on input "text" at bounding box center [217, 250] width 163 height 26
type input "Best Sportsman Of the Year"
click at [265, 306] on input "2025" at bounding box center [217, 303] width 163 height 26
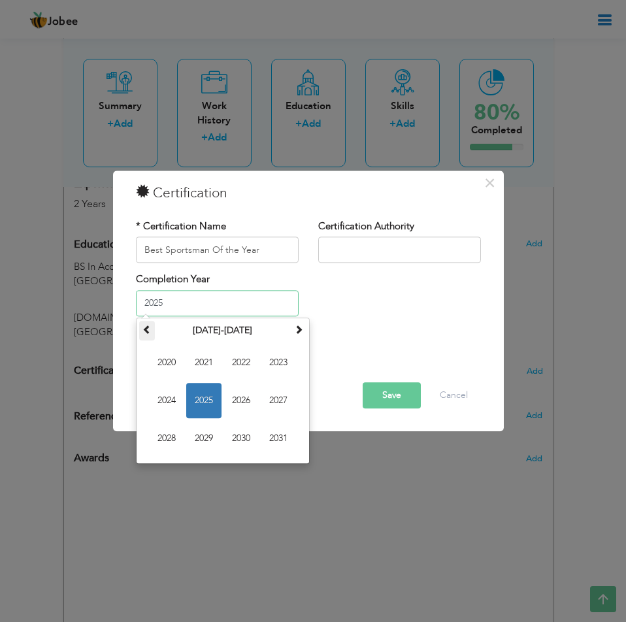
click at [151, 334] on span at bounding box center [146, 329] width 9 height 9
click at [303, 332] on th at bounding box center [299, 331] width 16 height 20
click at [302, 328] on span at bounding box center [298, 329] width 9 height 9
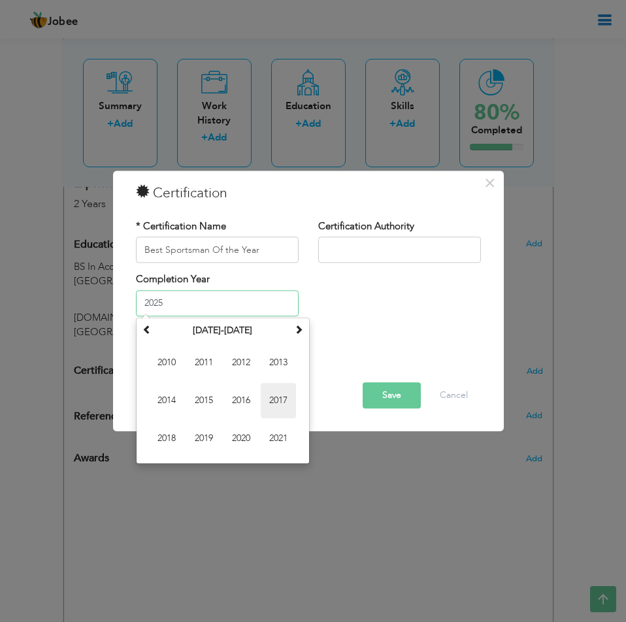
click at [276, 409] on span "2017" at bounding box center [278, 400] width 35 height 35
type input "2017"
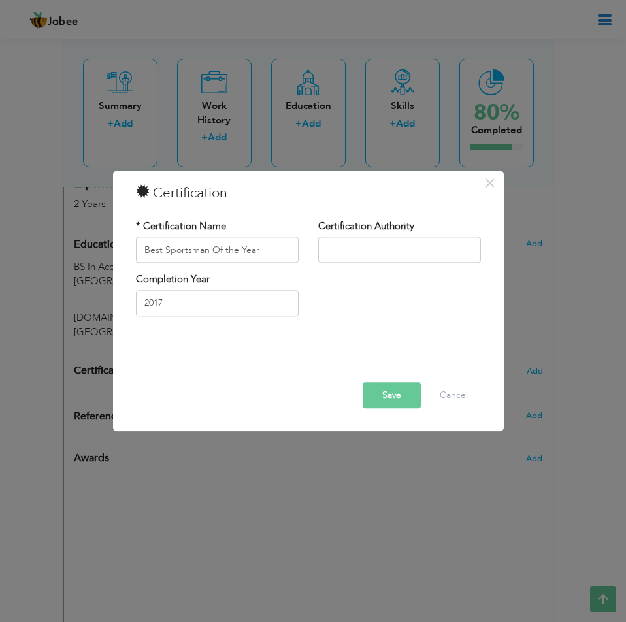
click at [400, 398] on button "Save" at bounding box center [391, 396] width 58 height 26
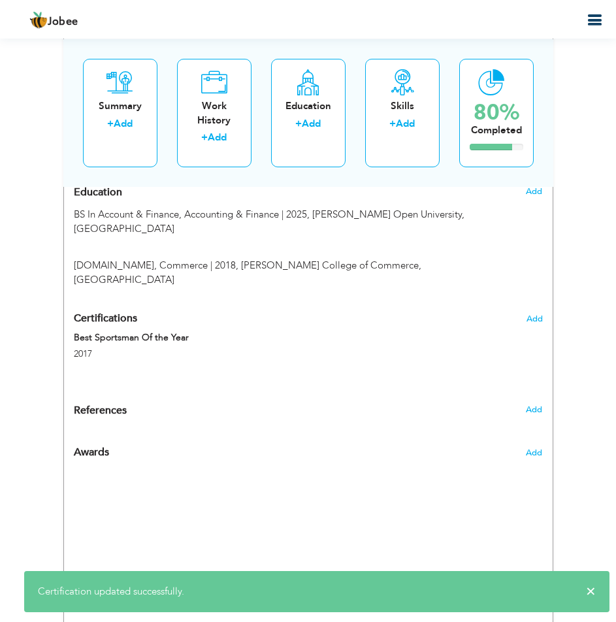
scroll to position [849, 0]
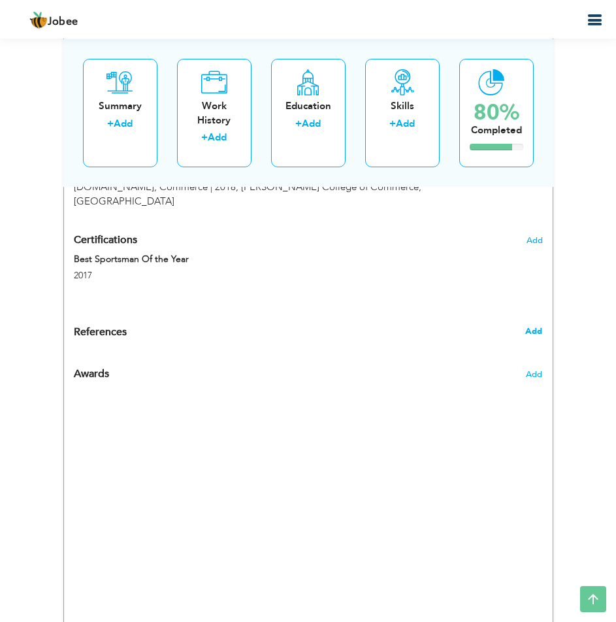
click at [532, 325] on span "Add" at bounding box center [533, 331] width 17 height 12
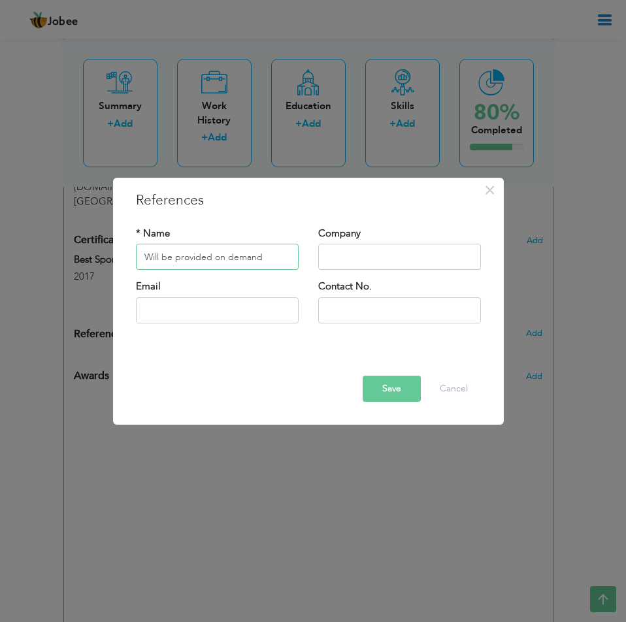
type input "Will be provided on demand"
click at [378, 386] on button "Save" at bounding box center [391, 388] width 58 height 26
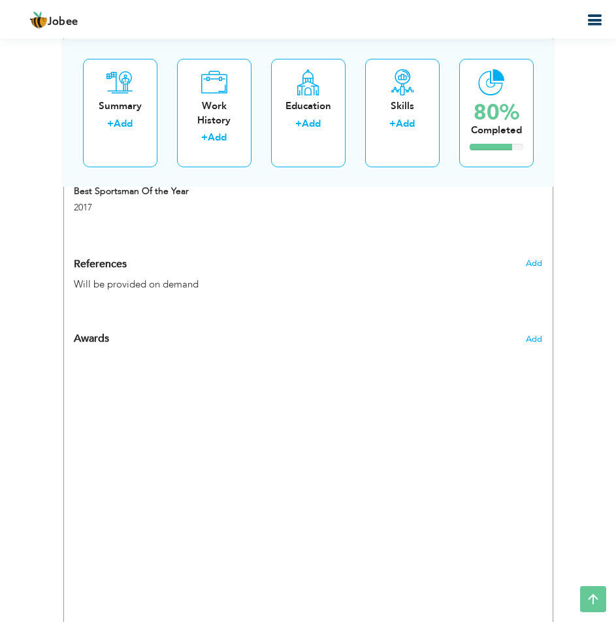
scroll to position [914, 0]
click at [533, 336] on span "Add" at bounding box center [533, 342] width 17 height 12
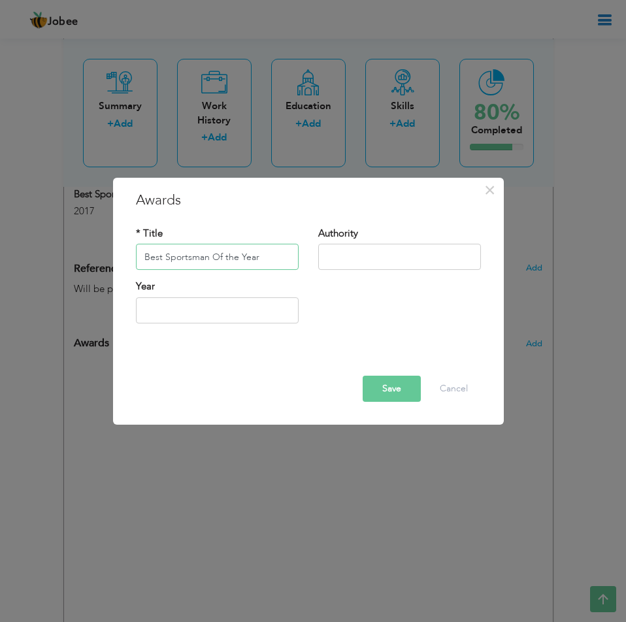
type input "Best Sportsman Of the Year"
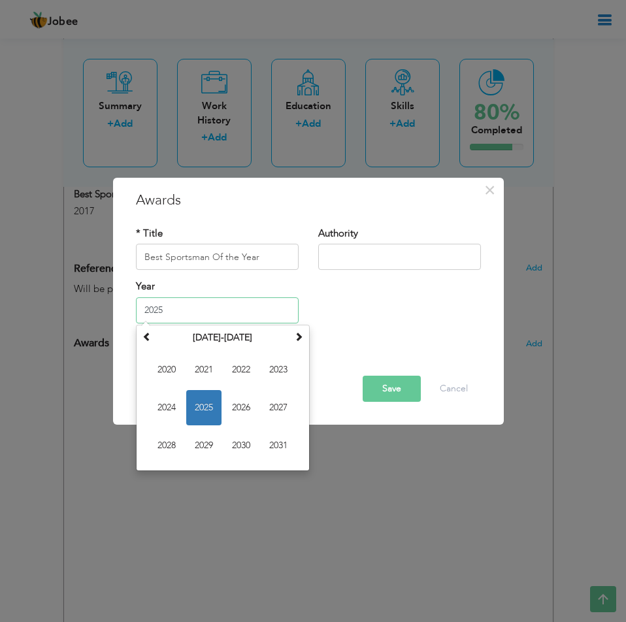
click at [185, 303] on input "2025" at bounding box center [217, 310] width 163 height 26
click at [151, 341] on span at bounding box center [146, 336] width 9 height 9
click at [278, 404] on span "2017" at bounding box center [278, 407] width 35 height 35
type input "2017"
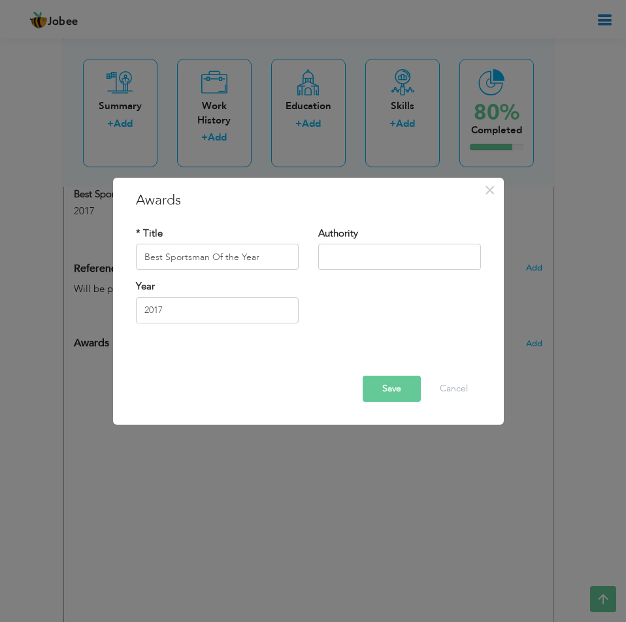
click at [390, 395] on button "Save" at bounding box center [391, 388] width 58 height 26
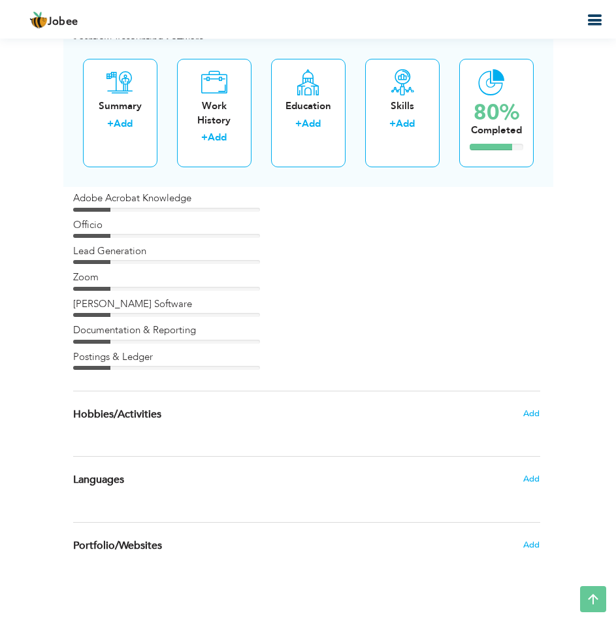
scroll to position [3533, 0]
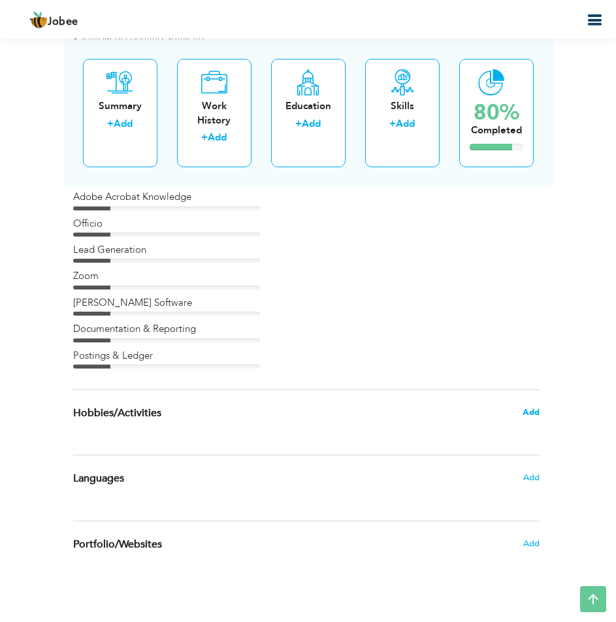
click at [532, 413] on span "Add" at bounding box center [530, 412] width 17 height 12
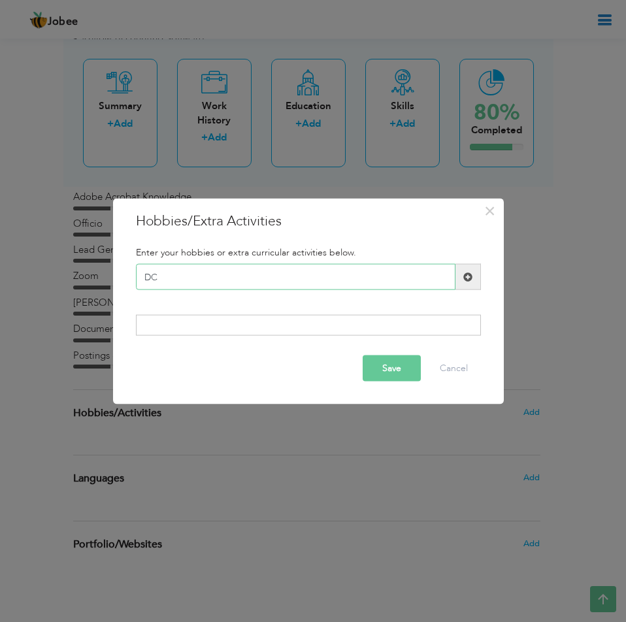
type input "D"
type input "Cricket"
click at [465, 277] on span at bounding box center [467, 276] width 9 height 9
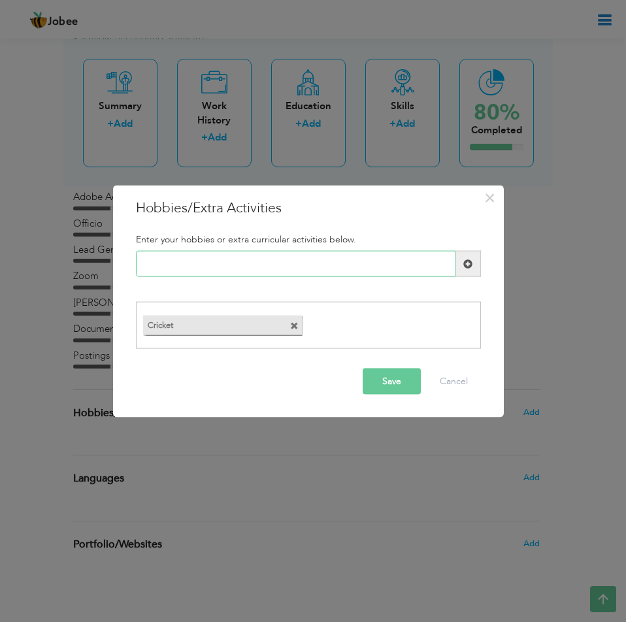
click at [202, 267] on input "text" at bounding box center [295, 264] width 319 height 26
type input "Hiking"
click at [472, 265] on span at bounding box center [467, 264] width 25 height 26
click at [225, 263] on input "text" at bounding box center [295, 264] width 319 height 26
type input "Football"
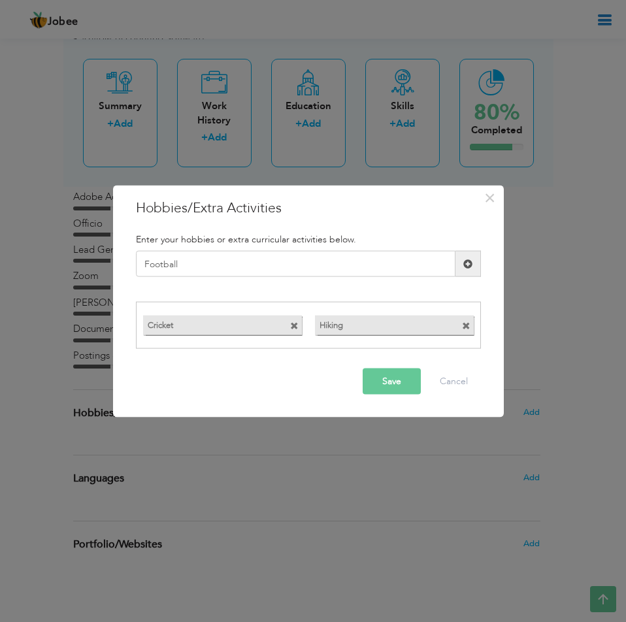
click at [471, 267] on span at bounding box center [467, 263] width 9 height 9
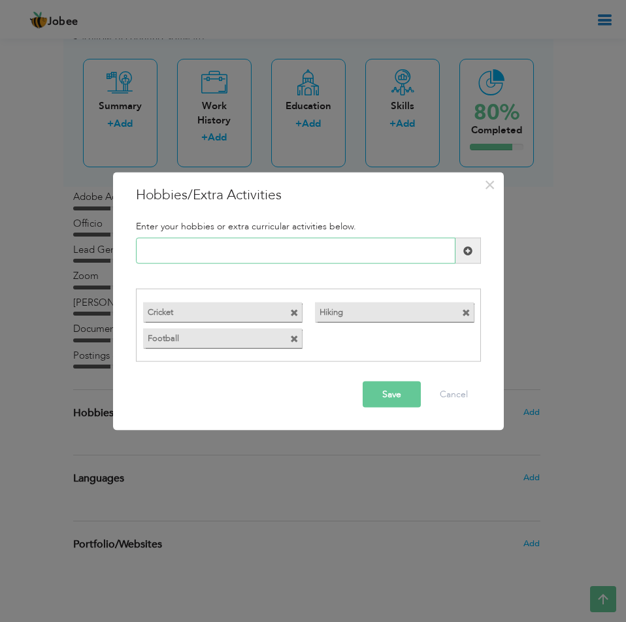
click at [219, 257] on input "text" at bounding box center [295, 251] width 319 height 26
type input "Badminton"
click at [471, 255] on span at bounding box center [467, 250] width 9 height 9
click at [180, 246] on input "text" at bounding box center [295, 251] width 319 height 26
click at [390, 390] on button "Save" at bounding box center [391, 394] width 58 height 26
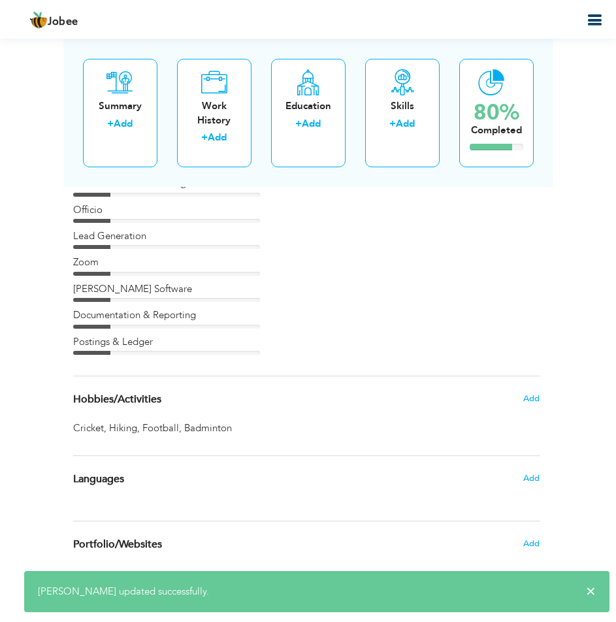
scroll to position [3574, 0]
click at [537, 473] on span "Add" at bounding box center [530, 477] width 17 height 12
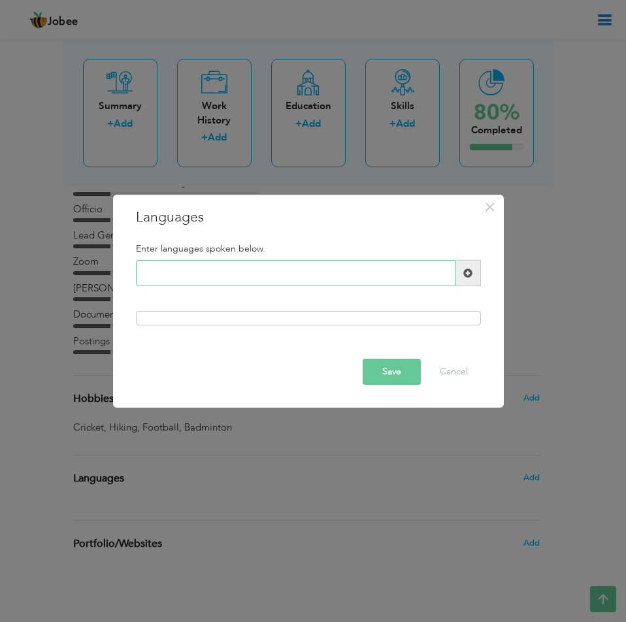
click at [248, 266] on input "text" at bounding box center [295, 273] width 319 height 26
type input "Urdu"
click at [471, 281] on span at bounding box center [467, 273] width 25 height 26
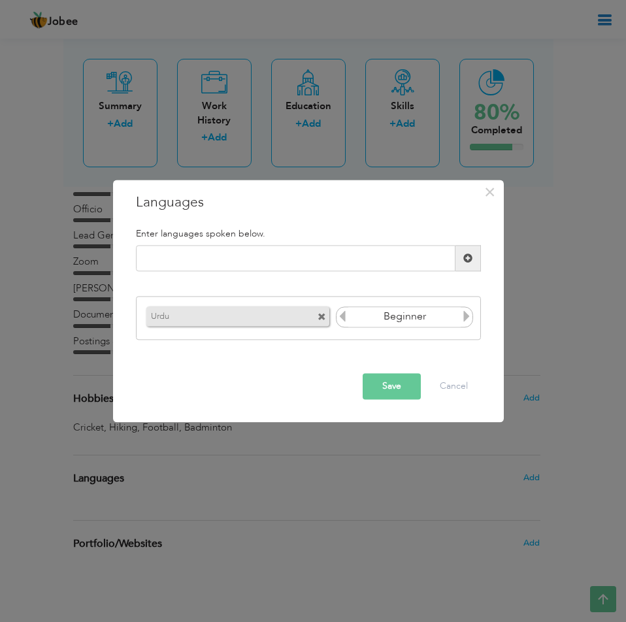
click at [467, 316] on icon at bounding box center [466, 316] width 12 height 12
click at [468, 316] on icon at bounding box center [466, 316] width 12 height 12
click at [469, 316] on icon at bounding box center [466, 316] width 12 height 12
click at [246, 261] on input "text" at bounding box center [295, 259] width 319 height 26
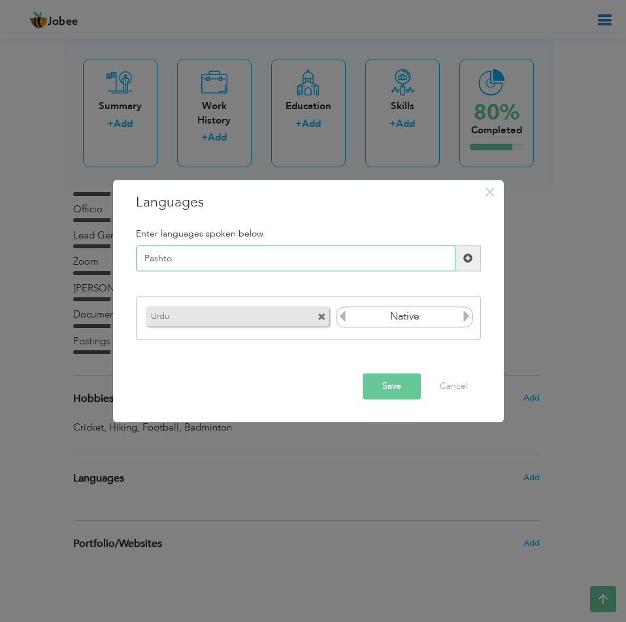
type input "Pashto"
click at [469, 261] on span at bounding box center [467, 257] width 9 height 9
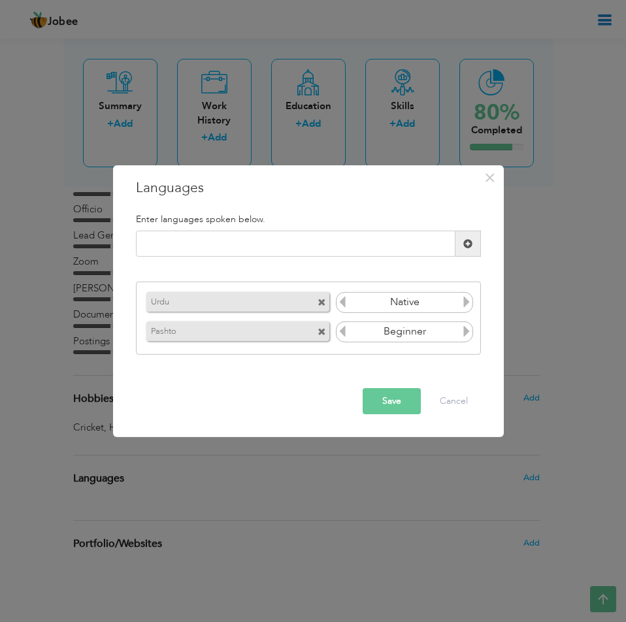
click at [466, 330] on icon at bounding box center [466, 331] width 12 height 12
click at [167, 242] on input "text" at bounding box center [295, 244] width 319 height 26
type input "O"
type input "Punjabi"
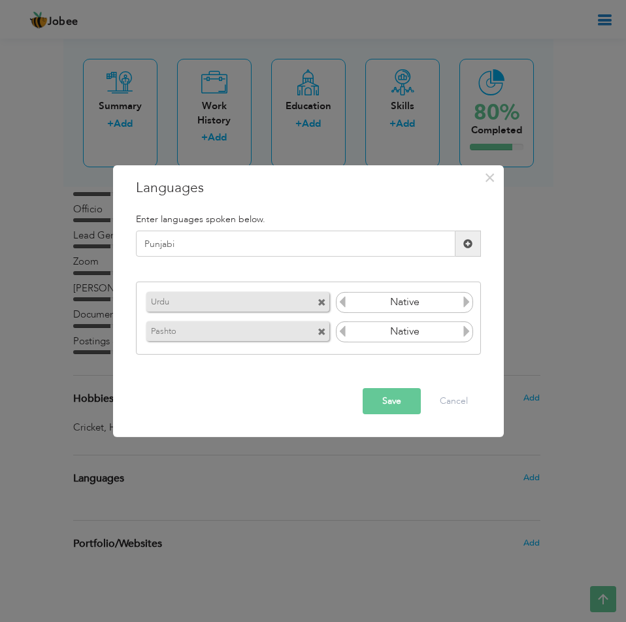
click at [470, 247] on span at bounding box center [467, 243] width 9 height 9
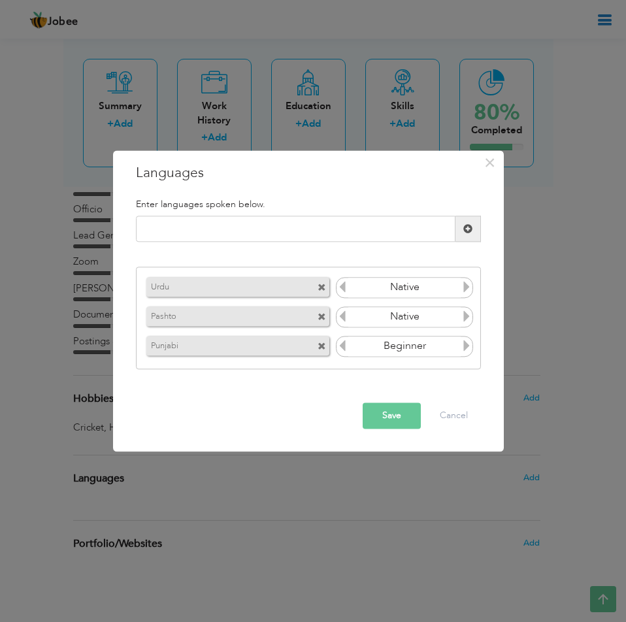
click at [469, 348] on icon at bounding box center [466, 346] width 12 height 12
click at [469, 347] on icon at bounding box center [466, 346] width 12 height 12
click at [249, 227] on input "text" at bounding box center [295, 229] width 319 height 26
type input "English"
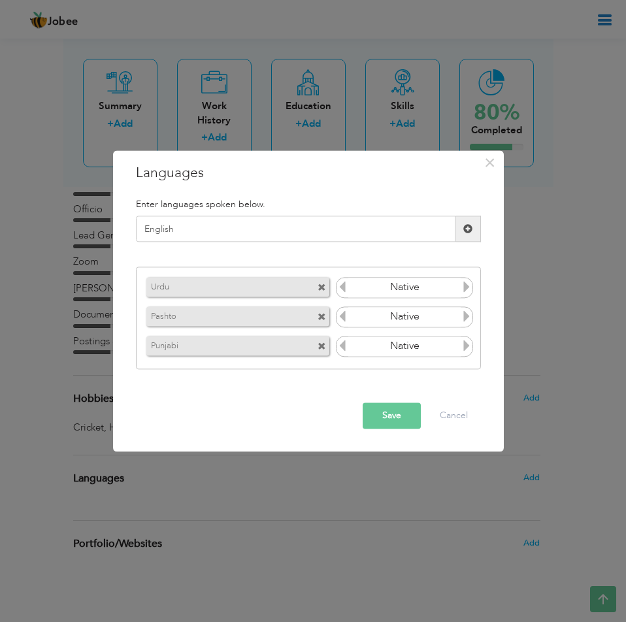
click at [469, 231] on span at bounding box center [467, 228] width 9 height 9
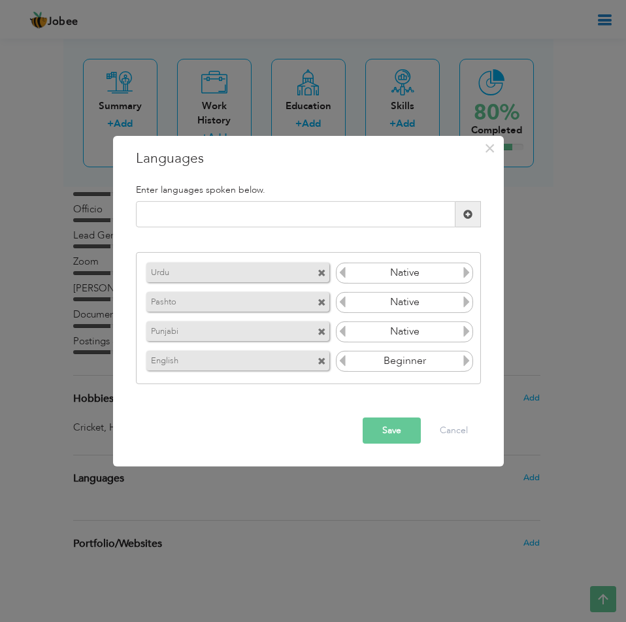
click at [466, 362] on icon at bounding box center [466, 361] width 12 height 12
click at [384, 434] on button "Save" at bounding box center [391, 430] width 58 height 26
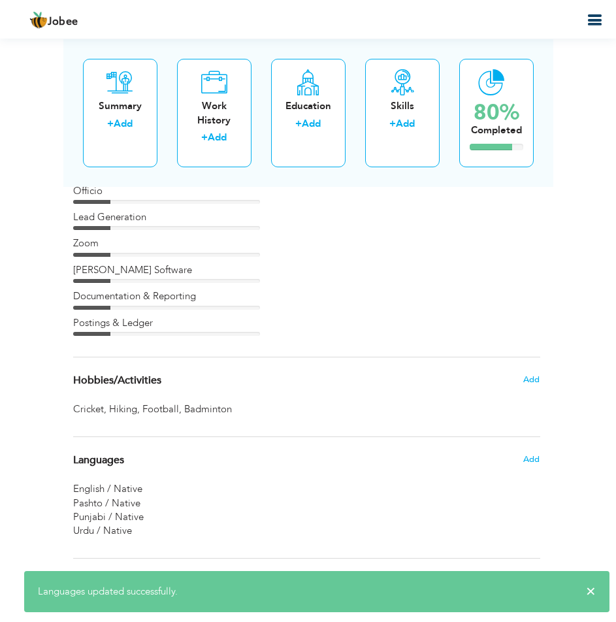
scroll to position [3742, 0]
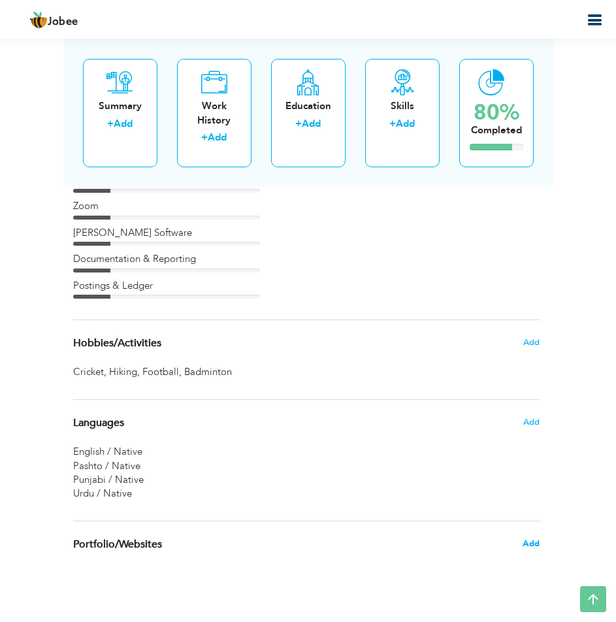
click at [534, 545] on span "Add" at bounding box center [530, 543] width 17 height 12
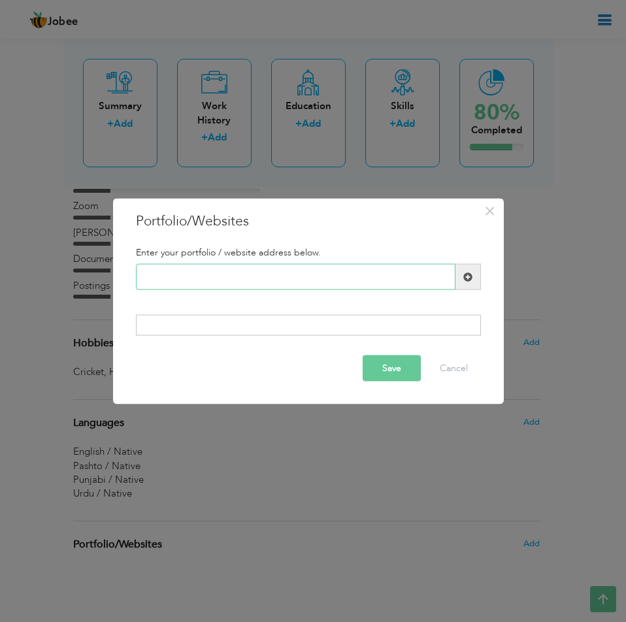
click at [173, 278] on input "text" at bounding box center [295, 277] width 319 height 26
click at [460, 371] on button "Cancel" at bounding box center [453, 368] width 54 height 26
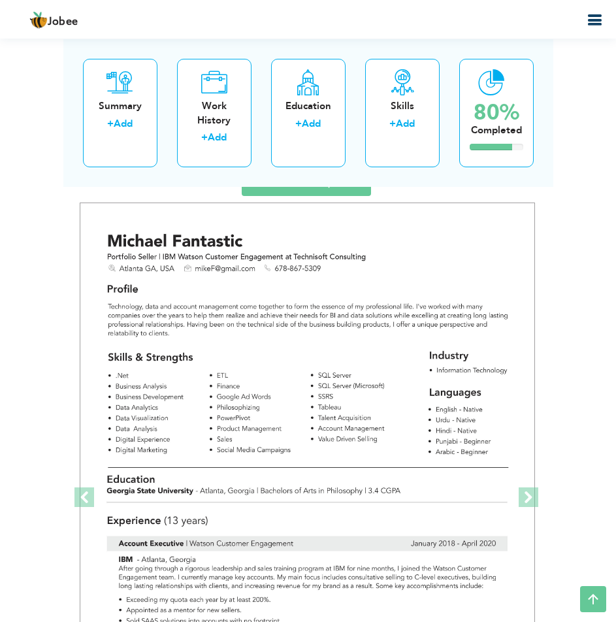
scroll to position [2828, 0]
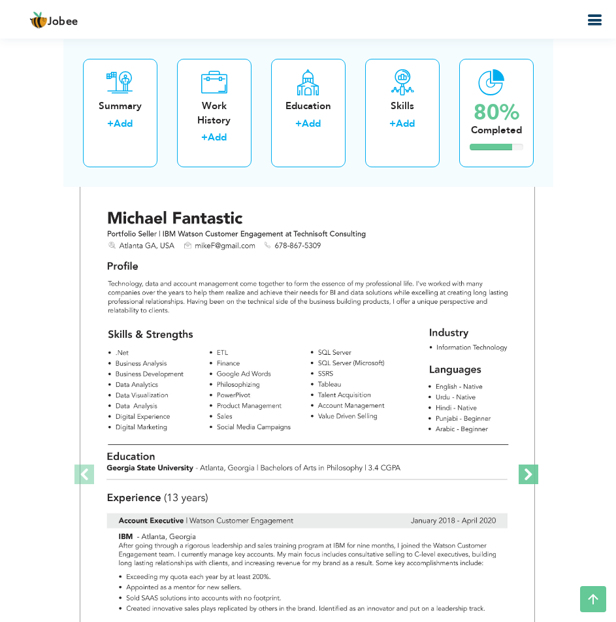
click at [530, 472] on span at bounding box center [528, 474] width 20 height 20
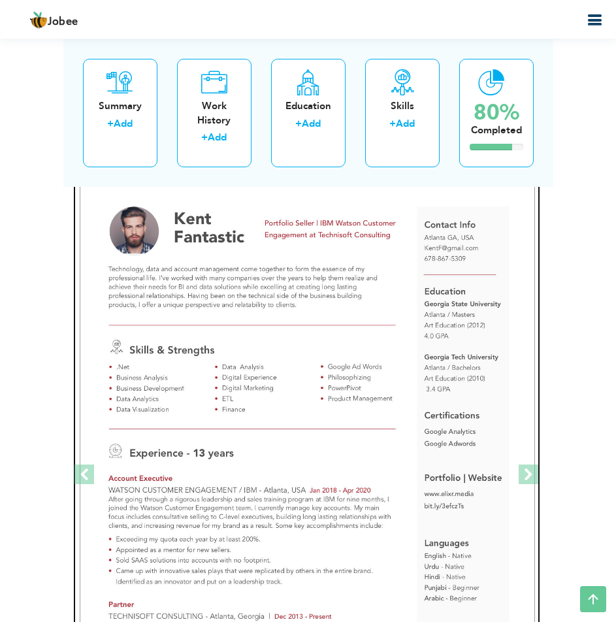
click at [338, 430] on img at bounding box center [307, 474] width 455 height 588
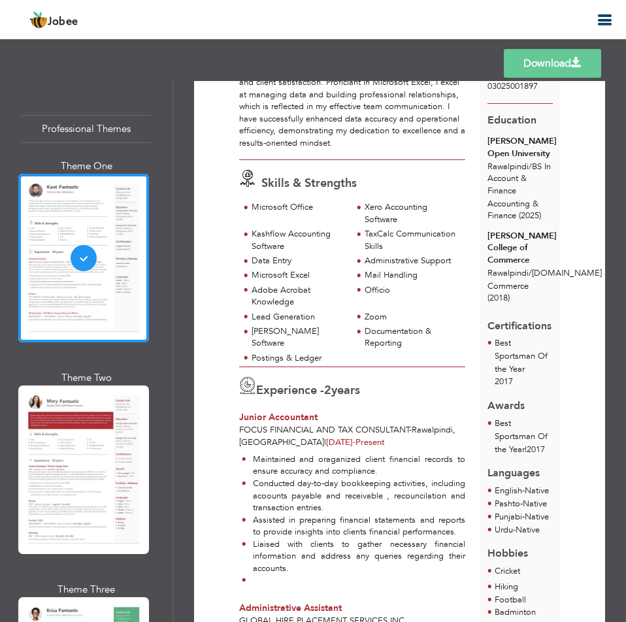
scroll to position [188, 0]
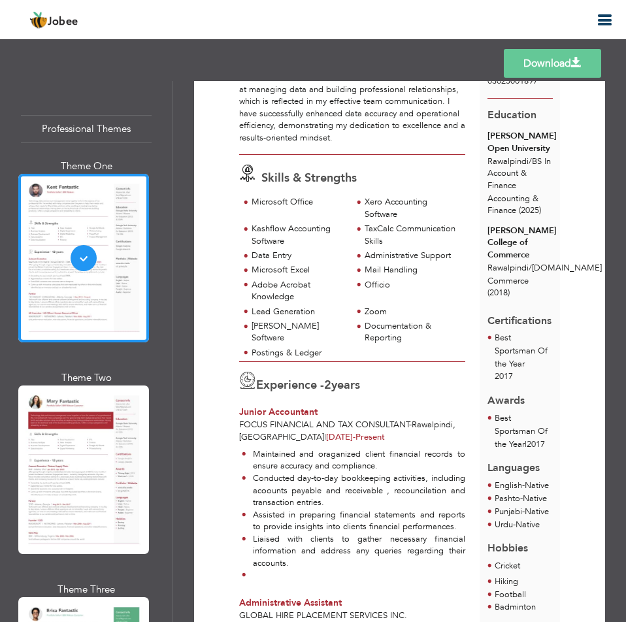
click at [347, 382] on label "2 years" at bounding box center [342, 385] width 36 height 17
click at [346, 390] on label "2 years" at bounding box center [342, 385] width 36 height 17
click at [398, 385] on div "Experience - 2 years" at bounding box center [352, 384] width 226 height 24
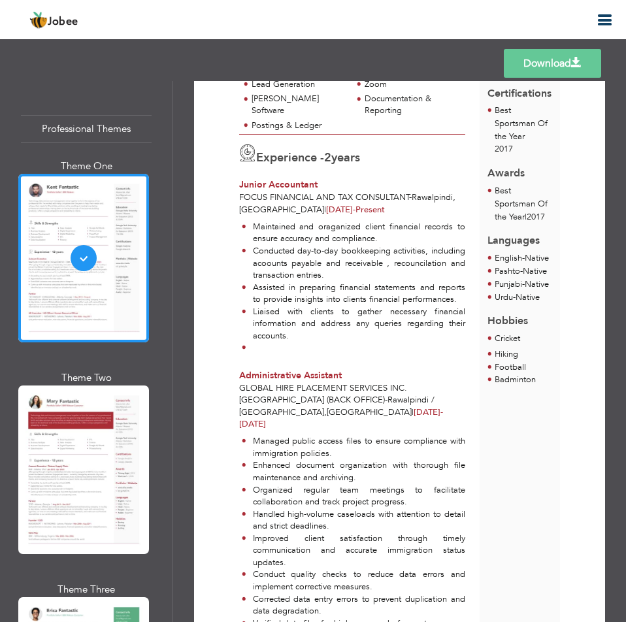
scroll to position [384, 0]
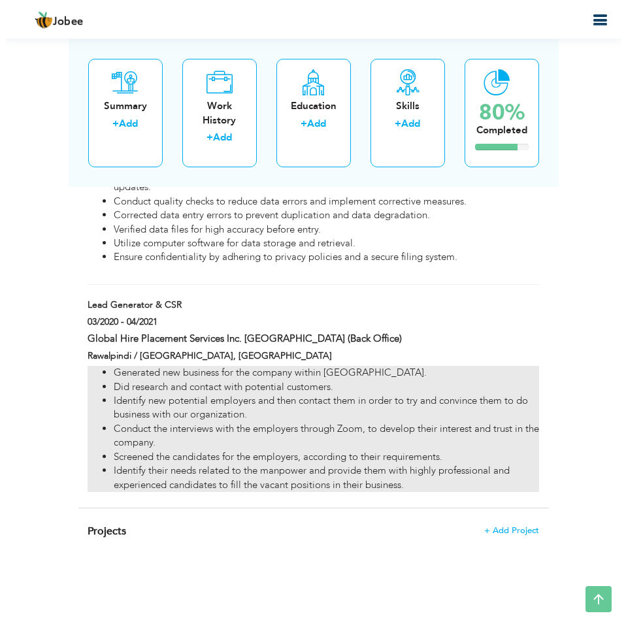
scroll to position [1849, 0]
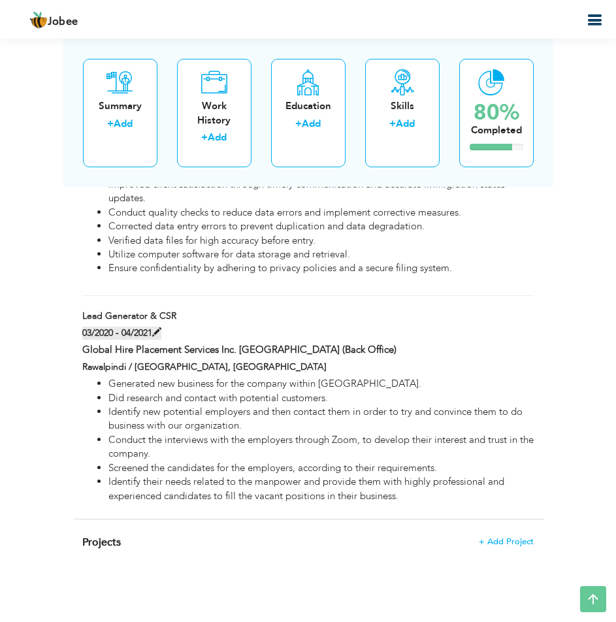
click at [142, 332] on label "03/2020 - 04/2021" at bounding box center [121, 332] width 79 height 13
type input "Lead Generator & CSR"
type input "Global Hire Placement Services Inc. [GEOGRAPHIC_DATA] (Back Office)"
type input "03/2020"
type input "04/2021"
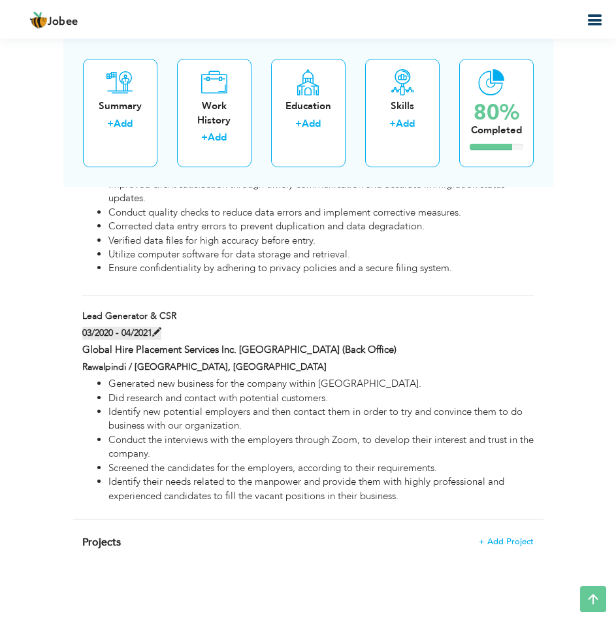
type input "[GEOGRAPHIC_DATA]"
type input "Rawalpindi / [GEOGRAPHIC_DATA]"
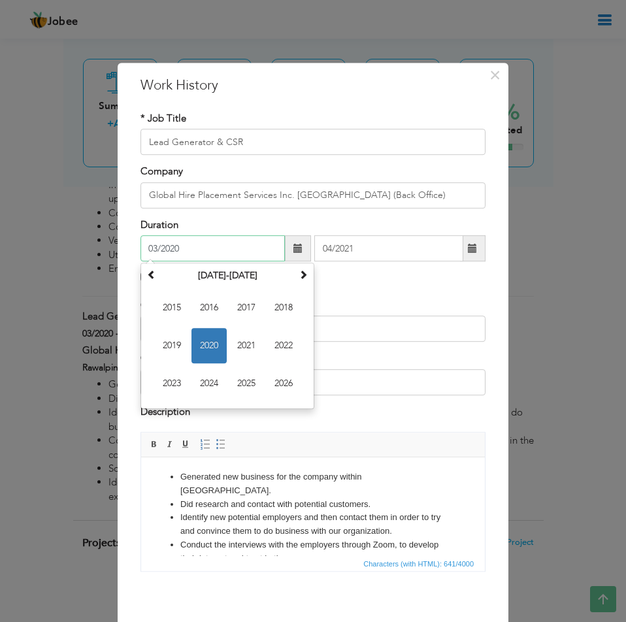
click at [201, 249] on input "03/2020" at bounding box center [212, 248] width 144 height 26
click at [159, 346] on span "2019" at bounding box center [171, 345] width 35 height 35
click at [241, 317] on span "Mar" at bounding box center [246, 307] width 35 height 35
type input "03/2019"
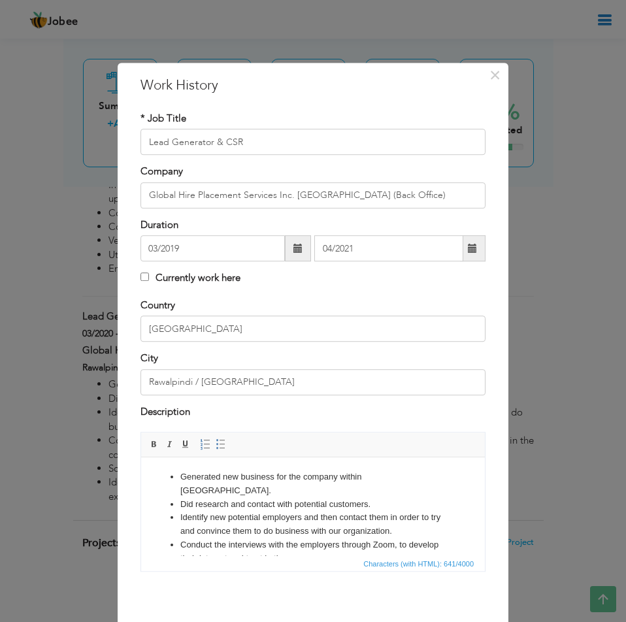
click at [468, 251] on span at bounding box center [472, 248] width 9 height 9
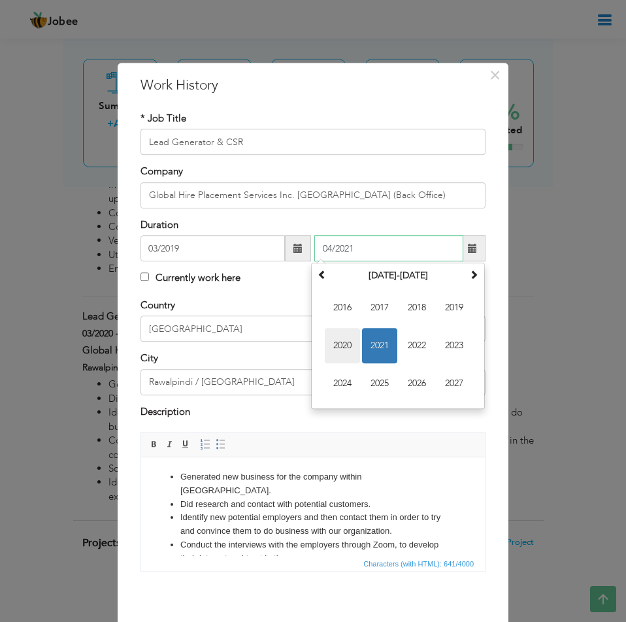
click at [348, 338] on span "2020" at bounding box center [342, 345] width 35 height 35
click at [447, 314] on span "Apr" at bounding box center [453, 307] width 35 height 35
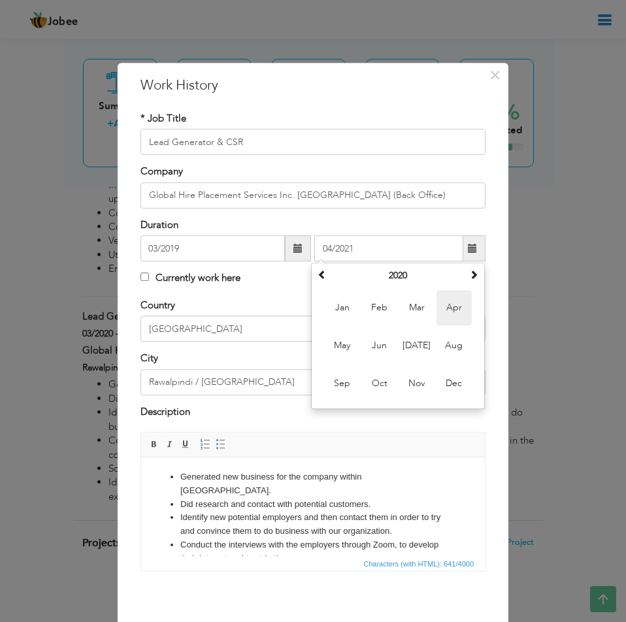
type input "04/2020"
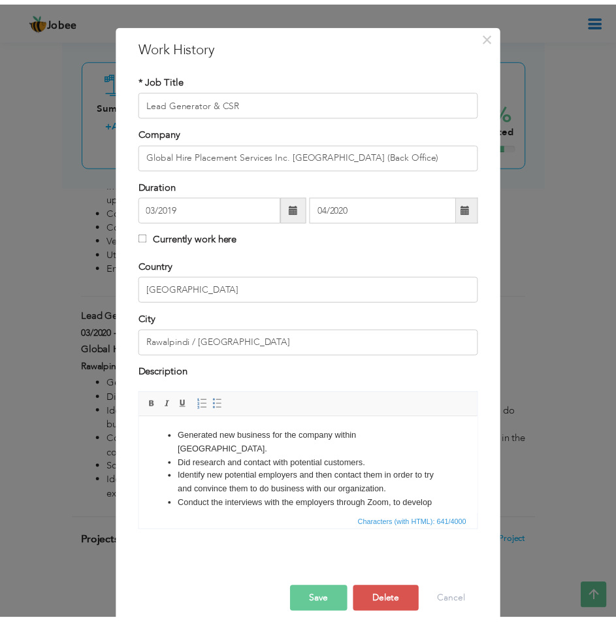
scroll to position [56, 0]
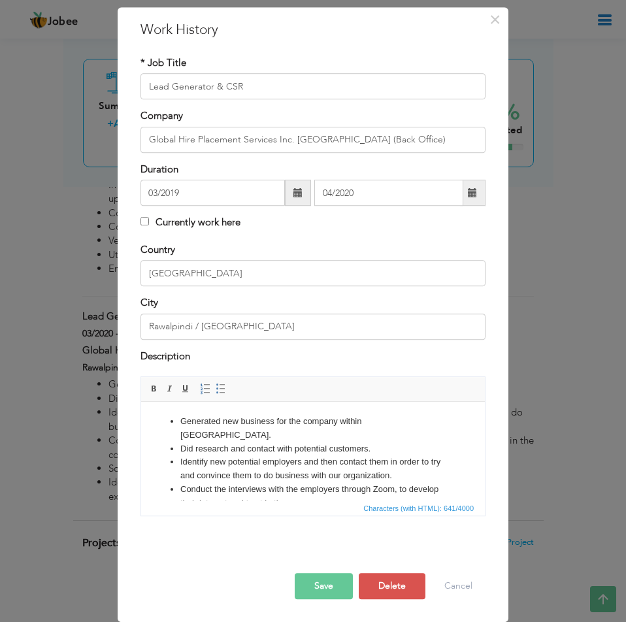
click at [319, 582] on button "Save" at bounding box center [323, 586] width 58 height 26
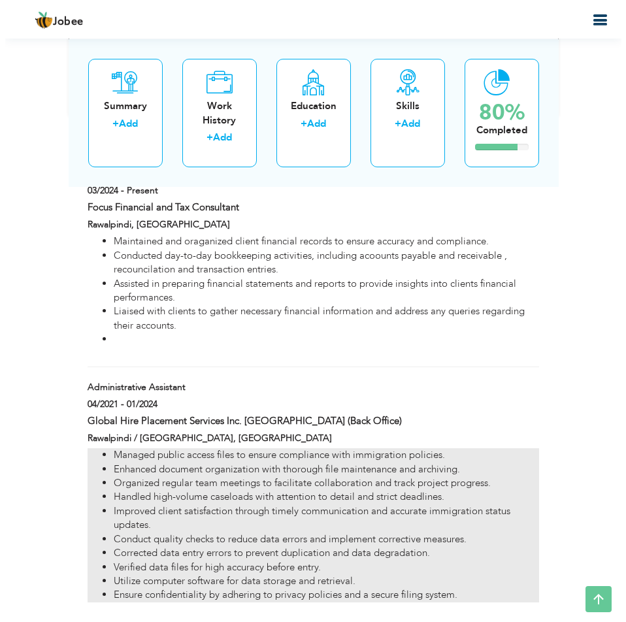
scroll to position [1587, 0]
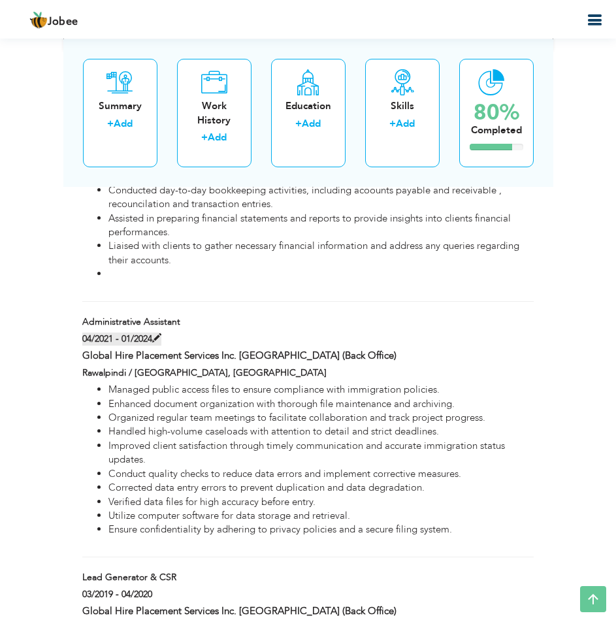
click at [110, 341] on label "04/2021 - 01/2024" at bounding box center [121, 338] width 79 height 13
type input "Administrative Assistant"
type input "04/2021"
type input "01/2024"
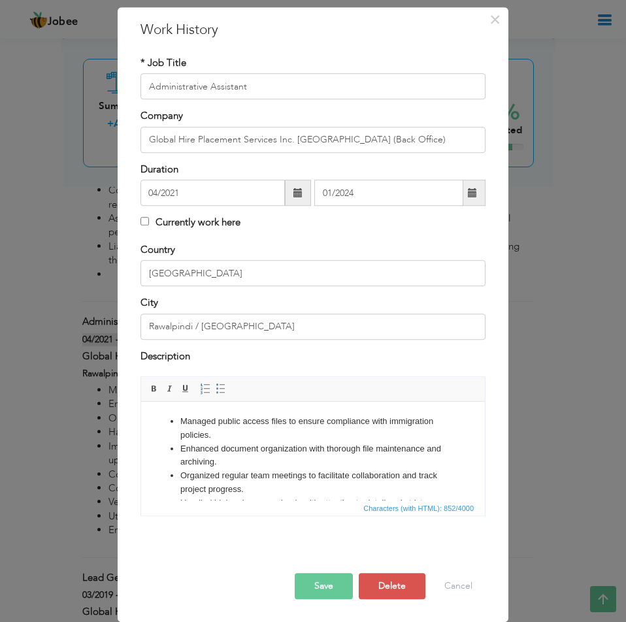
scroll to position [0, 0]
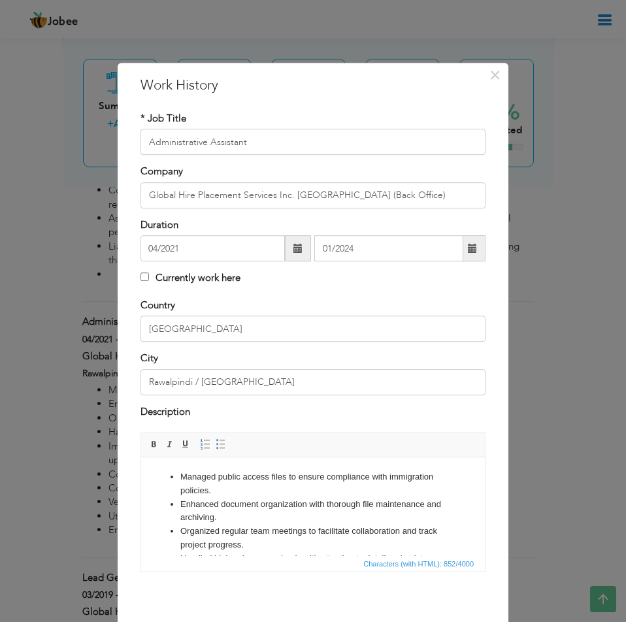
click at [293, 251] on span at bounding box center [297, 248] width 9 height 9
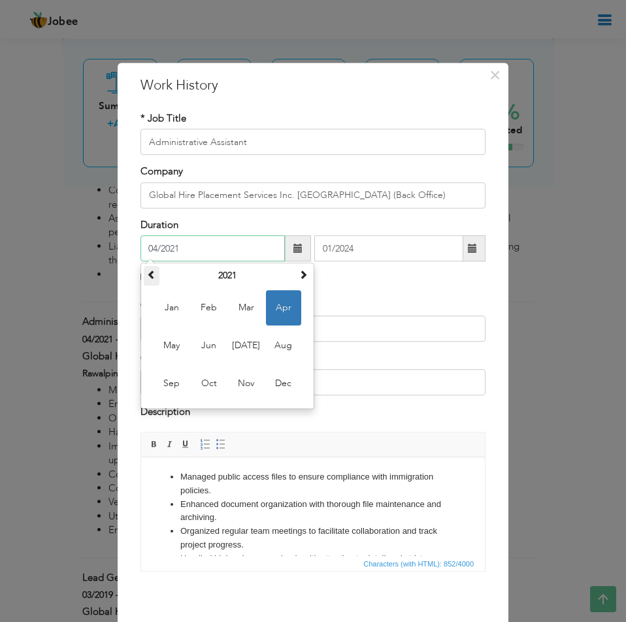
click at [149, 276] on span at bounding box center [151, 274] width 9 height 9
click at [278, 310] on span "Apr" at bounding box center [283, 307] width 35 height 35
type input "04/2020"
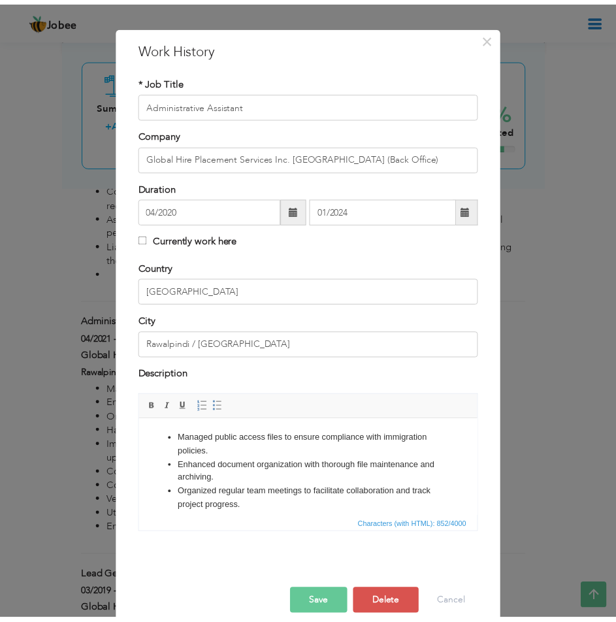
scroll to position [56, 0]
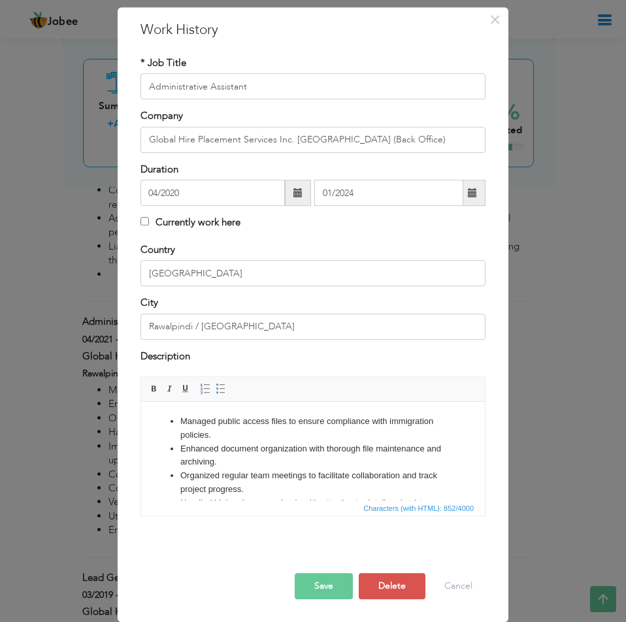
click at [318, 586] on button "Save" at bounding box center [323, 586] width 58 height 26
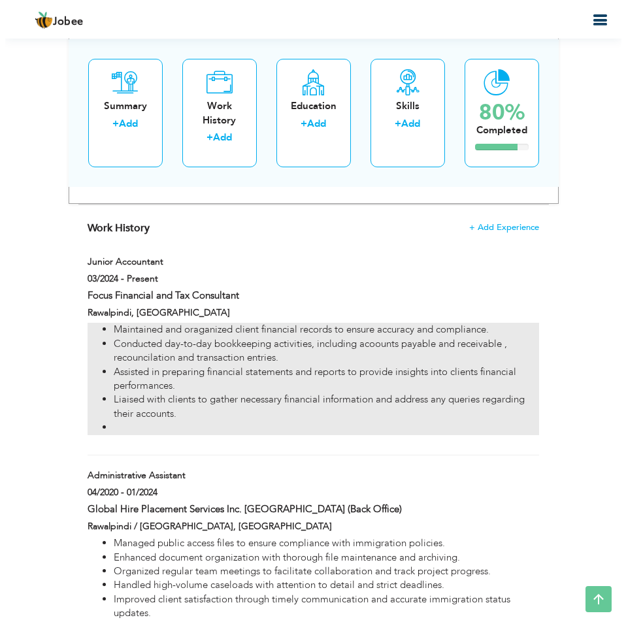
scroll to position [1457, 0]
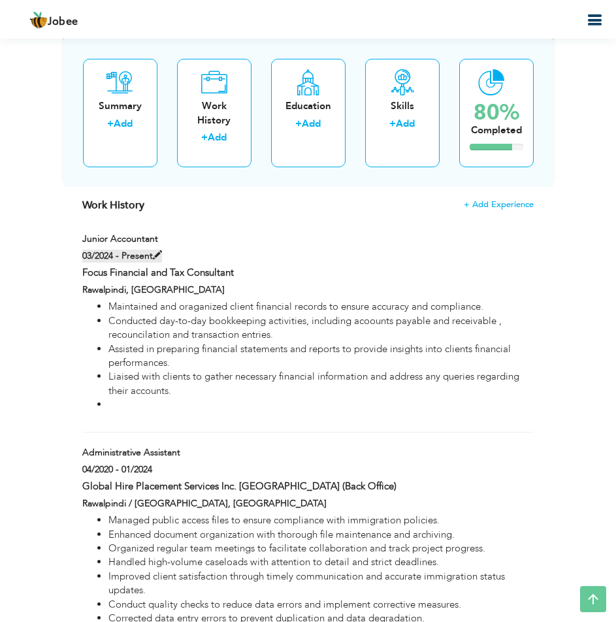
click at [104, 253] on label "03/2024 - Present" at bounding box center [122, 255] width 80 height 13
type input "Junior Accountant"
type input "Focus Financial and Tax Consultant"
type input "03/2024"
checkbox input "true"
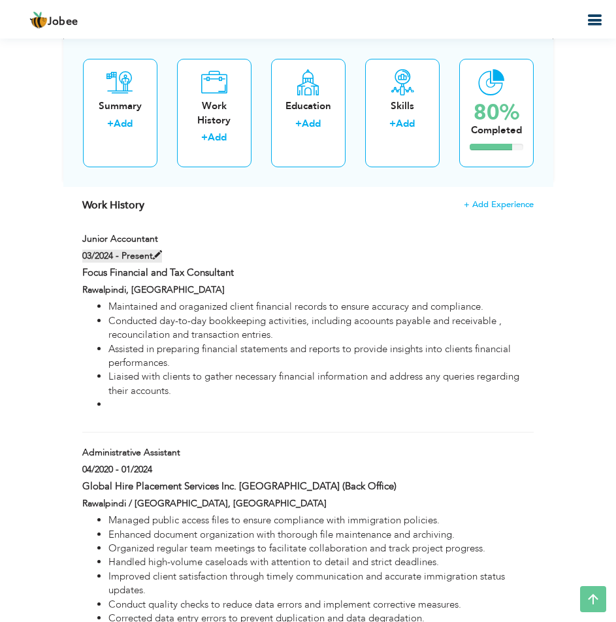
type input "Rawalpindi"
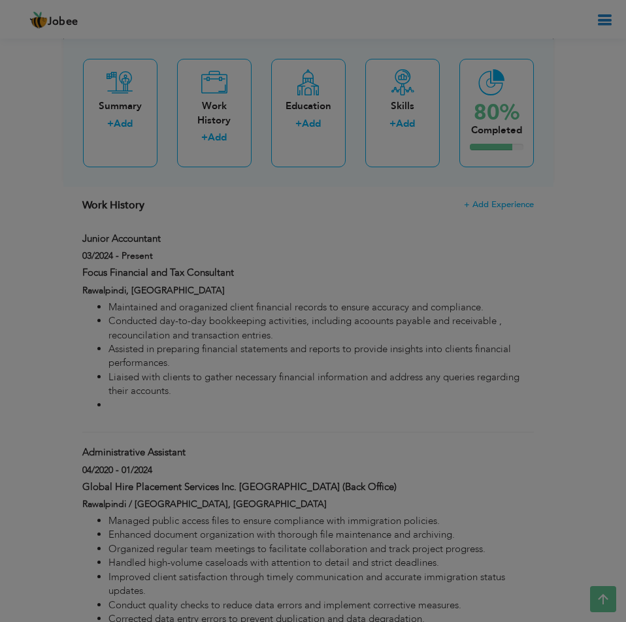
scroll to position [0, 0]
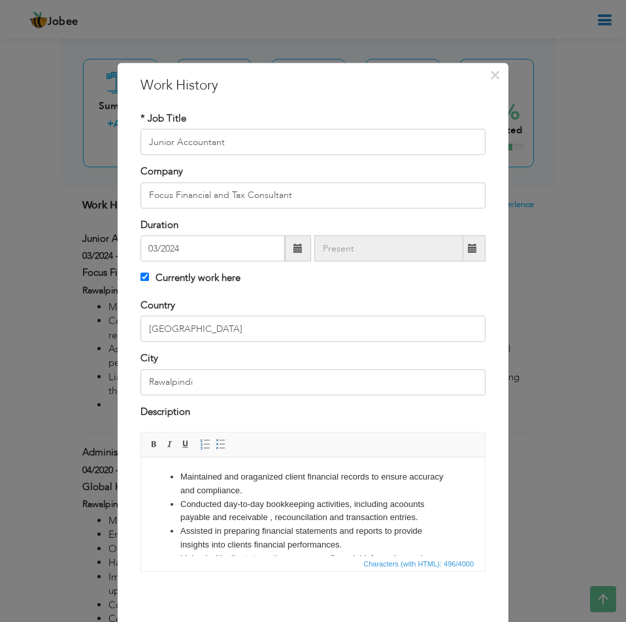
click at [293, 248] on span at bounding box center [297, 248] width 9 height 9
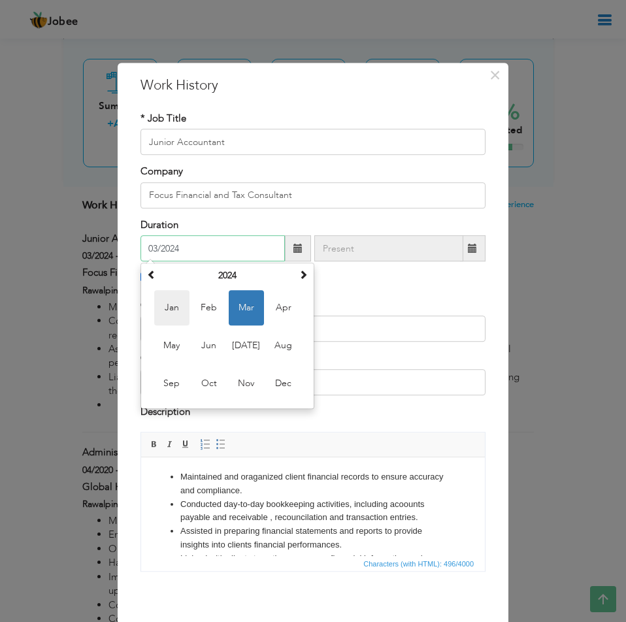
click at [164, 303] on span "Jan" at bounding box center [171, 307] width 35 height 35
type input "01/2024"
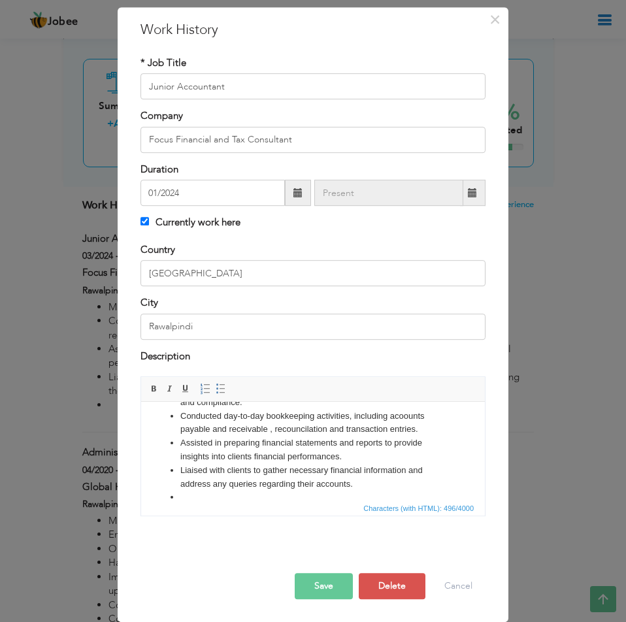
scroll to position [50, 0]
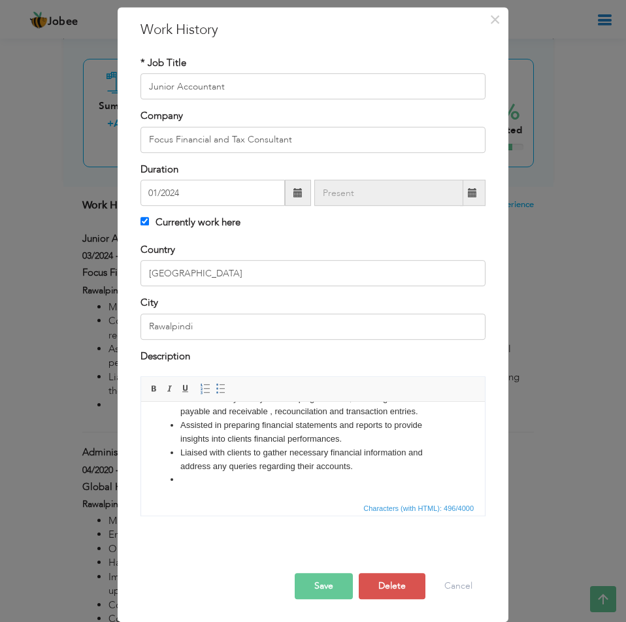
click at [317, 588] on button "Save" at bounding box center [323, 586] width 58 height 26
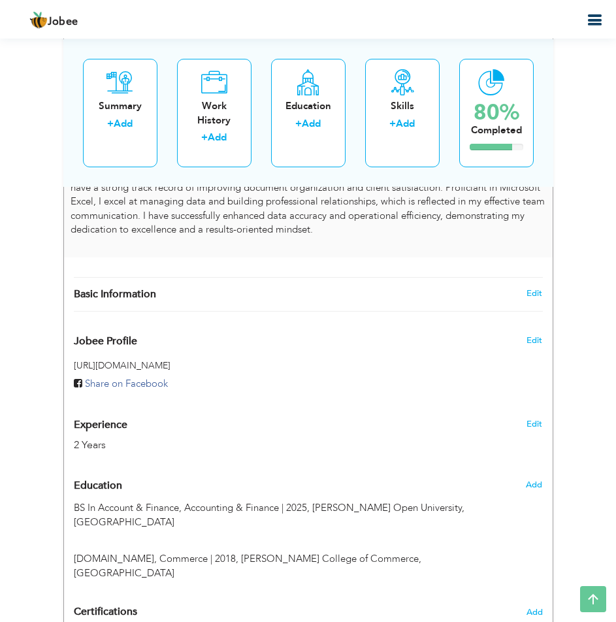
scroll to position [543, 0]
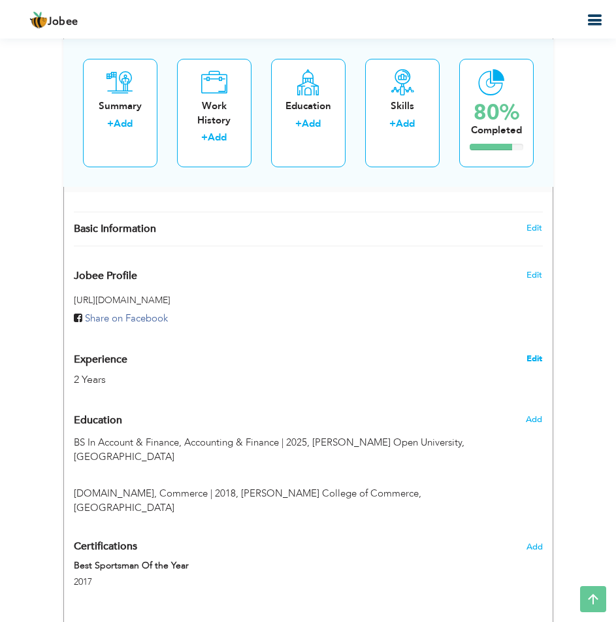
click at [541, 359] on link "Edit" at bounding box center [534, 359] width 16 height 12
type input "Essa"
type input "Khan"
type input "03025001897"
select select "number:166"
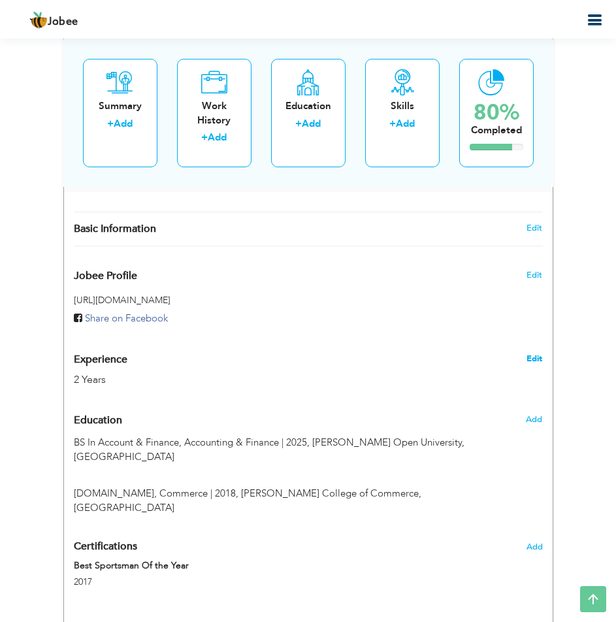
type input "[GEOGRAPHIC_DATA]"
type input "Rawalpindi"
select select "number:4"
type input "Focus Financial & Tax Consultant"
type input "Accountant"
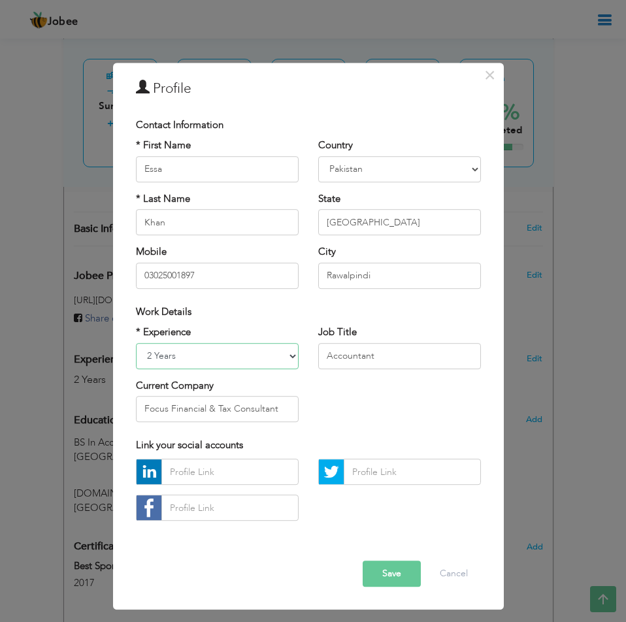
click at [292, 353] on select "Entry Level Less than 1 Year 1 Year 2 Years 3 Years 4 Years 5 Years 6 Years 7 Y…" at bounding box center [217, 356] width 163 height 26
select select "number:8"
click at [136, 343] on select "Entry Level Less than 1 Year 1 Year 2 Years 3 Years 4 Years 5 Years 6 Years 7 Y…" at bounding box center [217, 356] width 163 height 26
click at [219, 509] on input "text" at bounding box center [229, 508] width 137 height 26
click at [397, 572] on button "Save" at bounding box center [391, 574] width 58 height 26
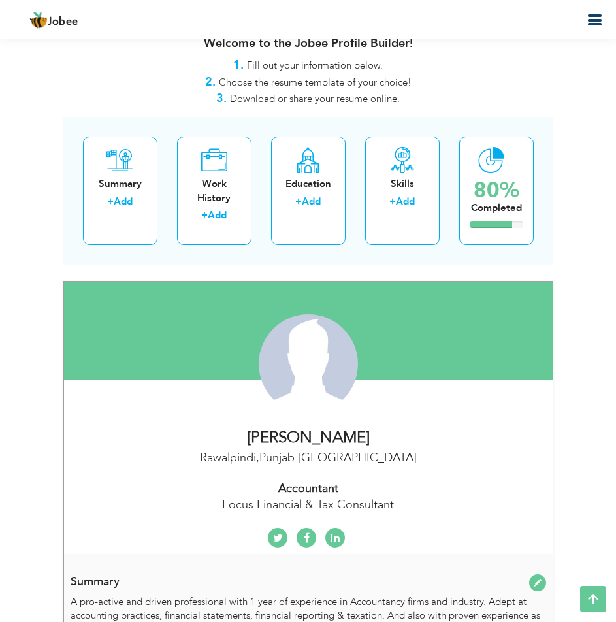
scroll to position [20, 0]
